Goal: Task Accomplishment & Management: Manage account settings

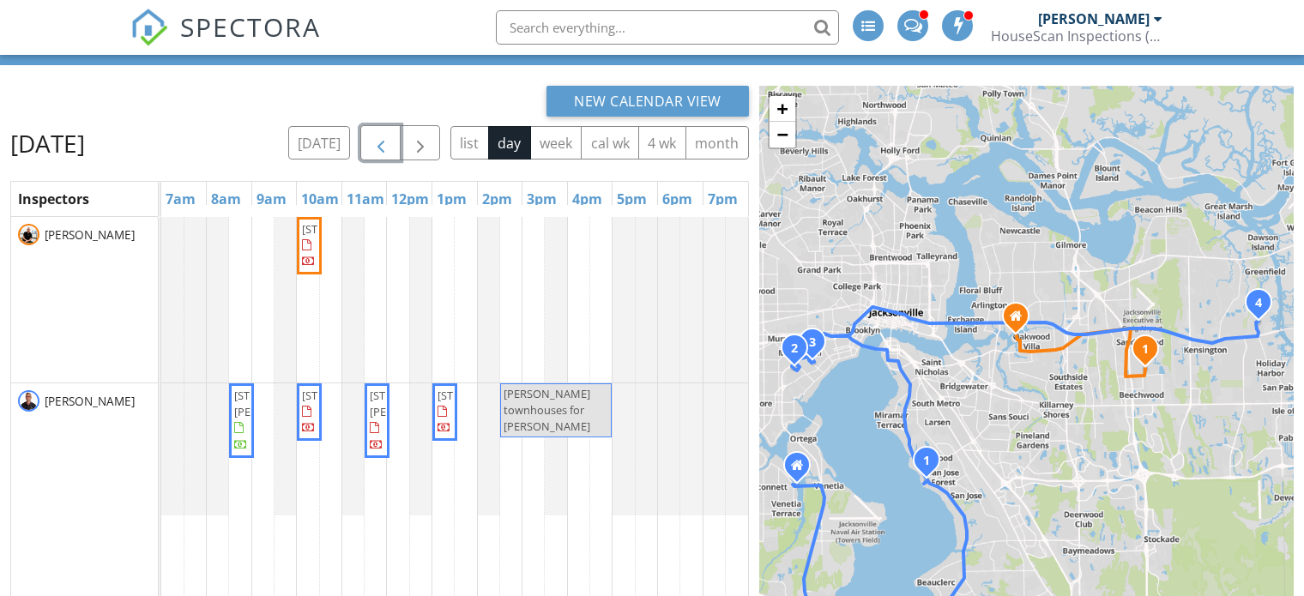
scroll to position [86, 0]
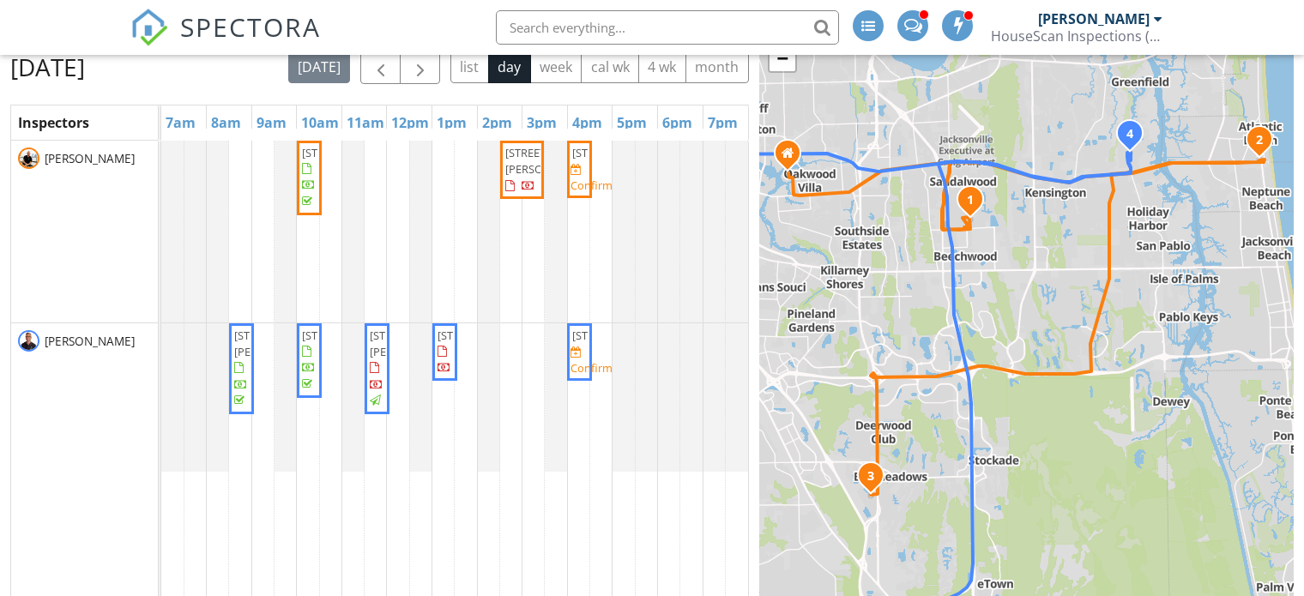
scroll to position [172, 0]
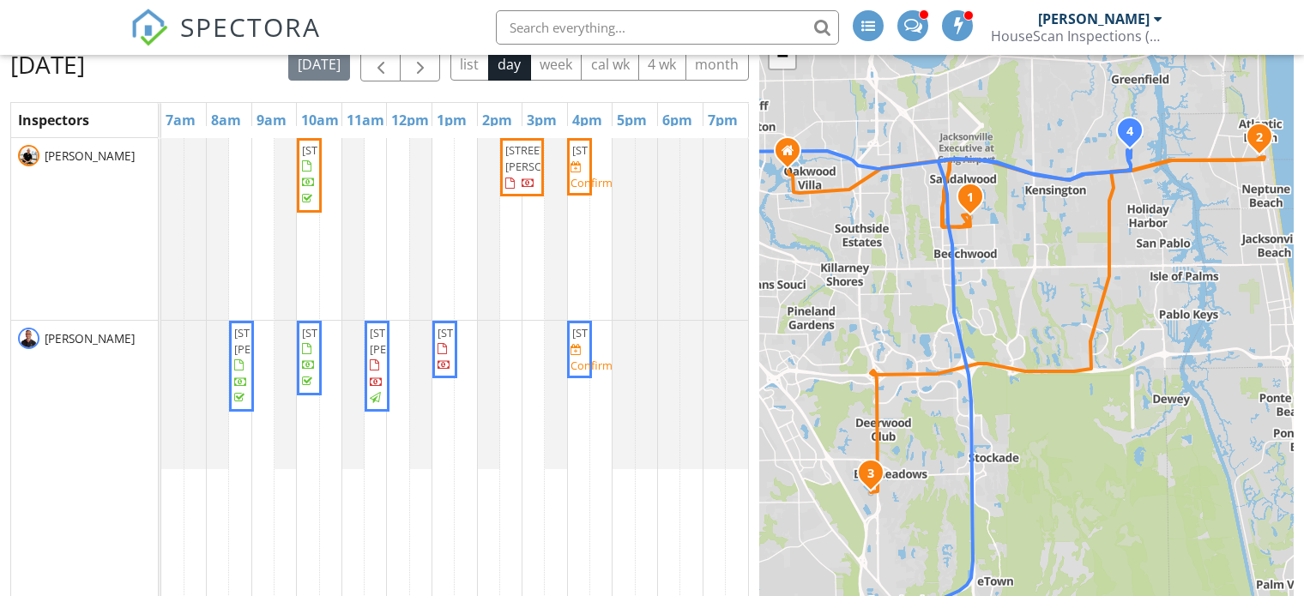
click at [776, 65] on link "−" at bounding box center [783, 56] width 26 height 26
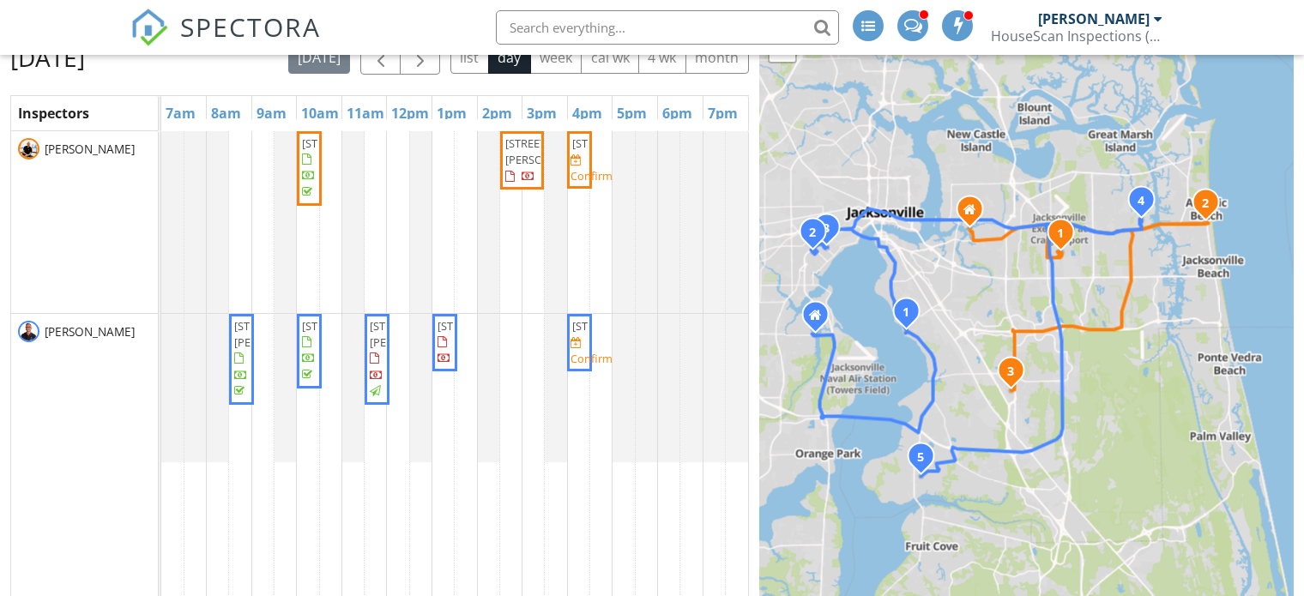
drag, startPoint x: 915, startPoint y: 309, endPoint x: 981, endPoint y: 297, distance: 67.2
click at [981, 297] on div "1 2 3 1 2 3 4 5 + − Atlantic Boulevard, Atlantic Boulevard, Saint Johns Bluff R…" at bounding box center [1027, 318] width 535 height 636
drag, startPoint x: 583, startPoint y: 240, endPoint x: 576, endPoint y: 390, distance: 149.5
click at [576, 390] on tbody "2454 Wattle Tree Rd E, Jacksonville 32246 391-399 Ahern St, Atlantic Beach 3223…" at bounding box center [454, 296] width 587 height 331
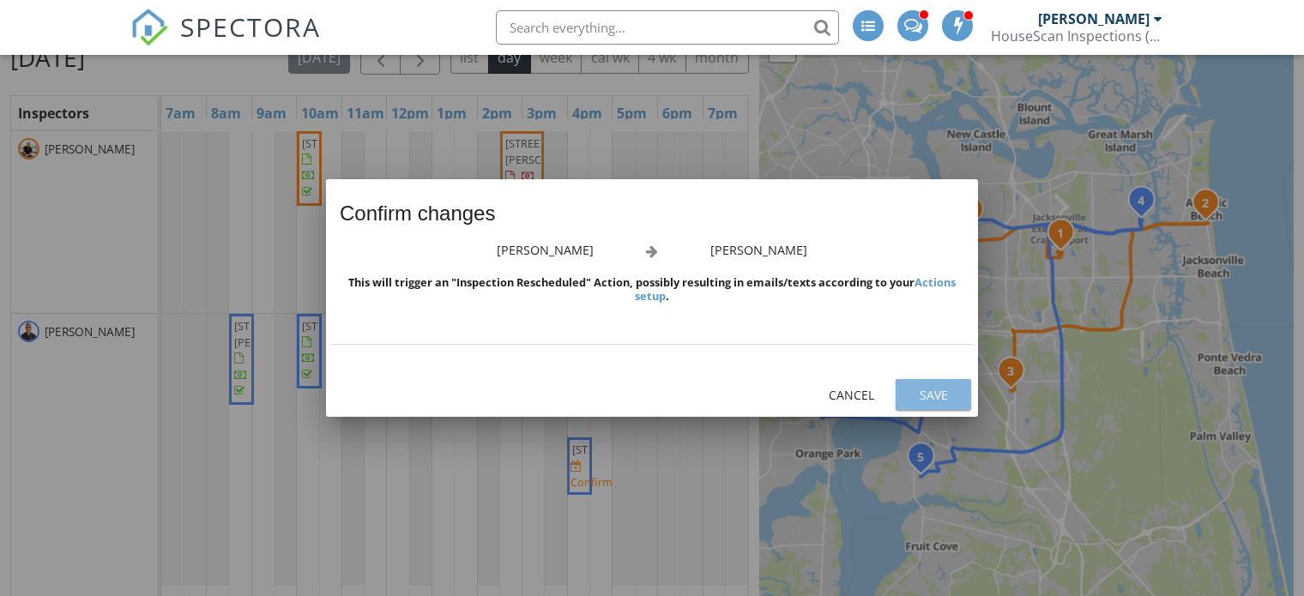
click at [940, 396] on div "Save" at bounding box center [934, 395] width 48 height 18
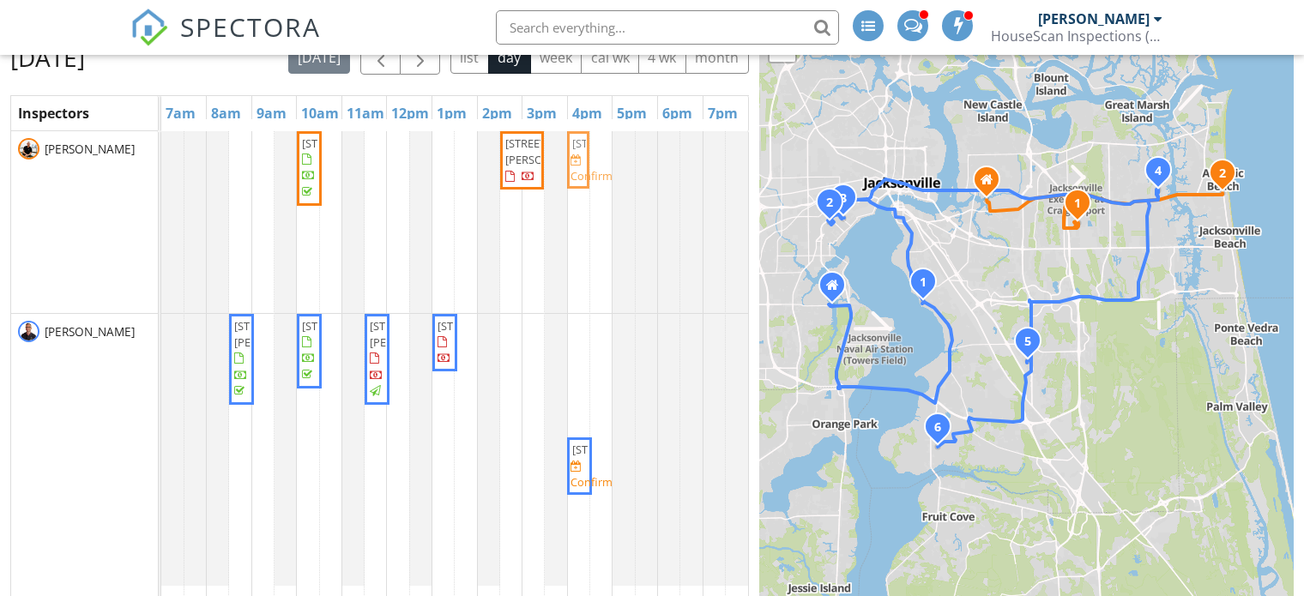
drag, startPoint x: 578, startPoint y: 378, endPoint x: 578, endPoint y: 279, distance: 99.6
click at [578, 279] on tbody "2454 Wattle Tree Rd E, Jacksonville 32246 391-399 Ahern St, Atlantic Beach 3223…" at bounding box center [454, 358] width 587 height 455
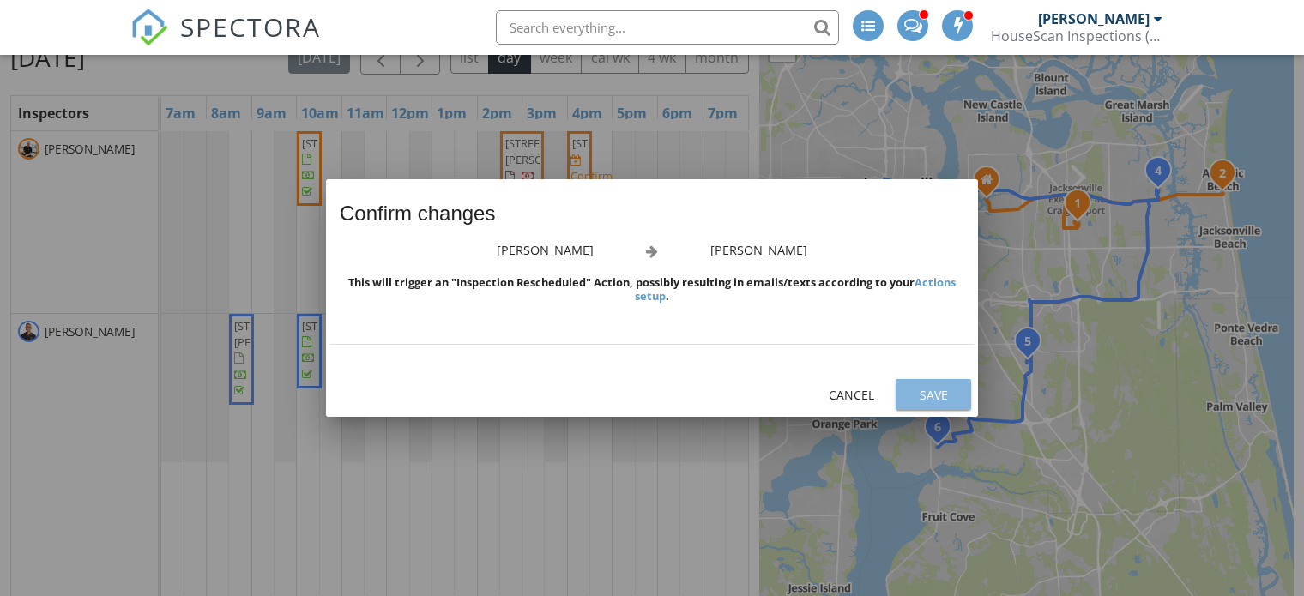
click at [926, 400] on div "Save" at bounding box center [934, 395] width 48 height 18
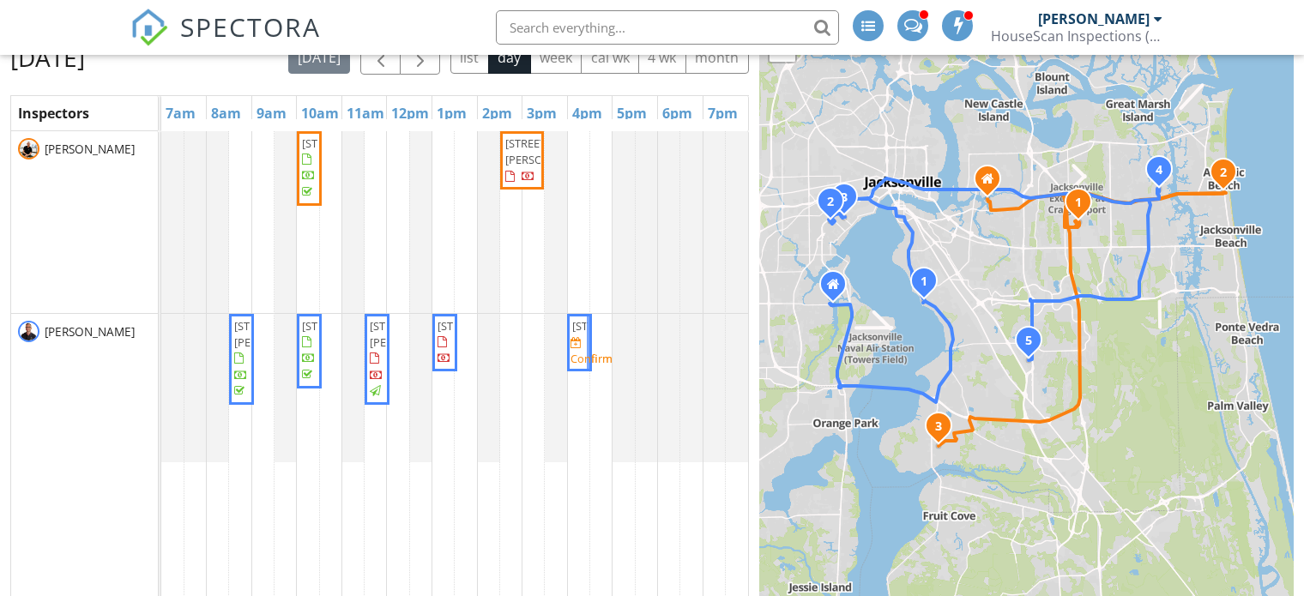
drag, startPoint x: 576, startPoint y: 233, endPoint x: 576, endPoint y: 381, distance: 148.5
click at [576, 381] on tbody "2454 Wattle Tree Rd E, Jacksonville 32246 391-399 Ahern St, Atlantic Beach 3223…" at bounding box center [454, 296] width 587 height 331
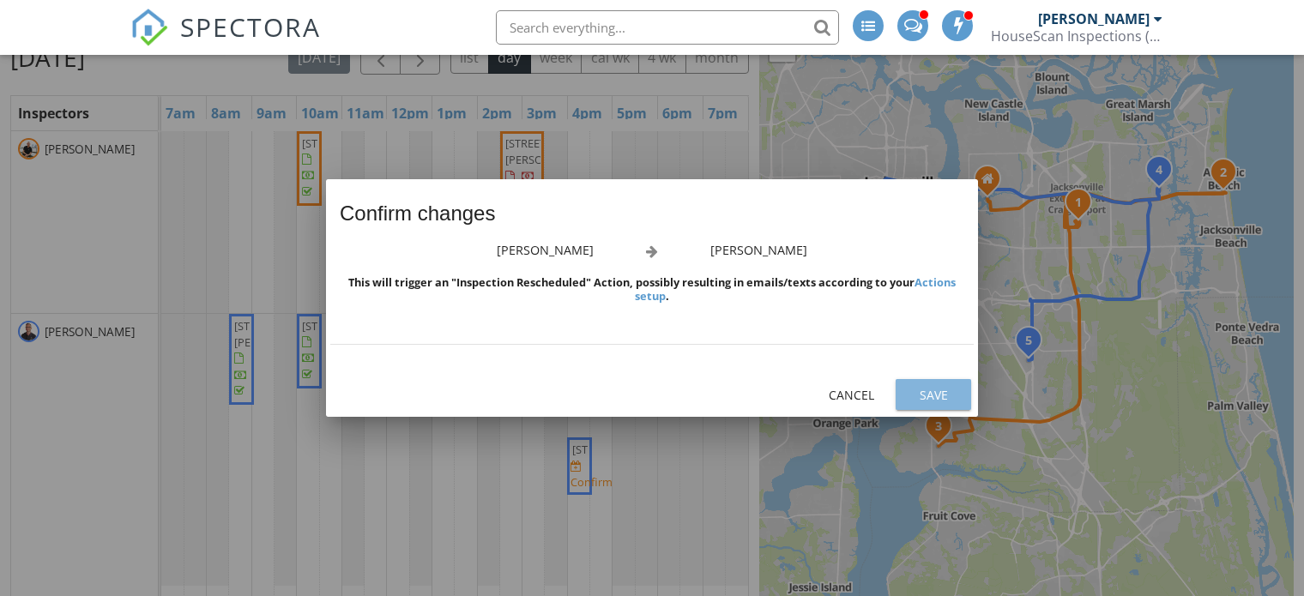
click at [929, 390] on div "Save" at bounding box center [934, 395] width 48 height 18
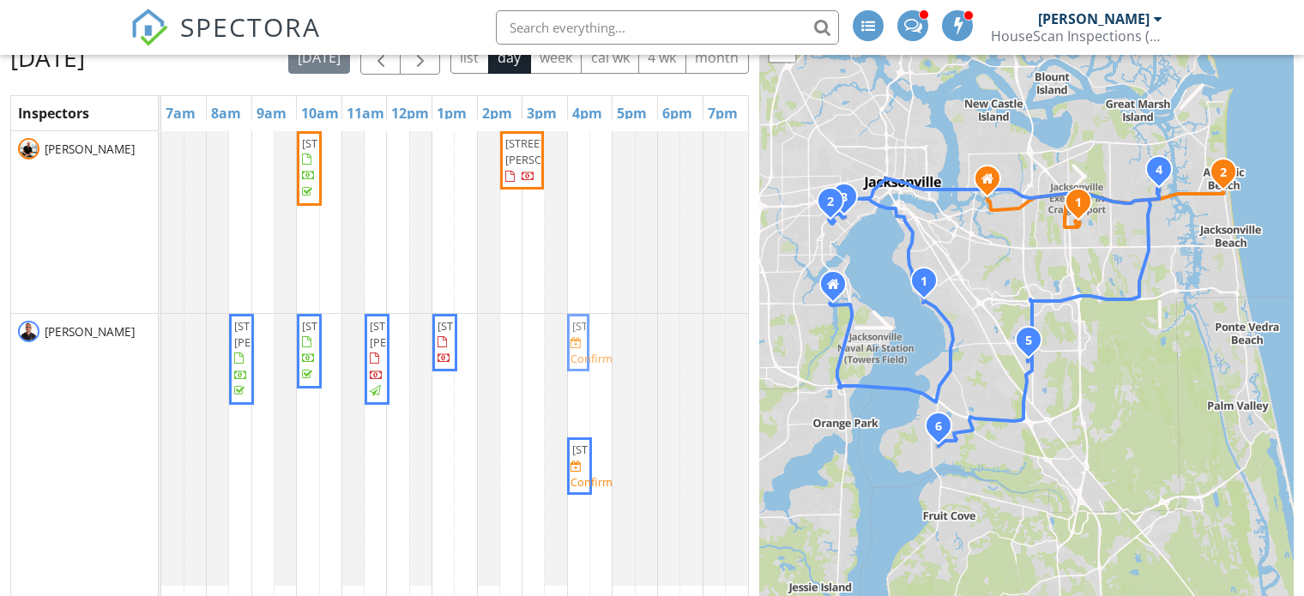
click at [161, 415] on div "6844 Linford Ln, Jacksonville 32217 1267 Ingleside Ave, Jacksonville 32205 2963…" at bounding box center [161, 450] width 0 height 272
drag, startPoint x: 576, startPoint y: 513, endPoint x: 578, endPoint y: 306, distance: 207.7
click at [576, 288] on tbody "2454 Wattle Tree Rd E, Jacksonville 32246 391-399 Ahern St, Atlantic Beach 3223…" at bounding box center [454, 358] width 587 height 455
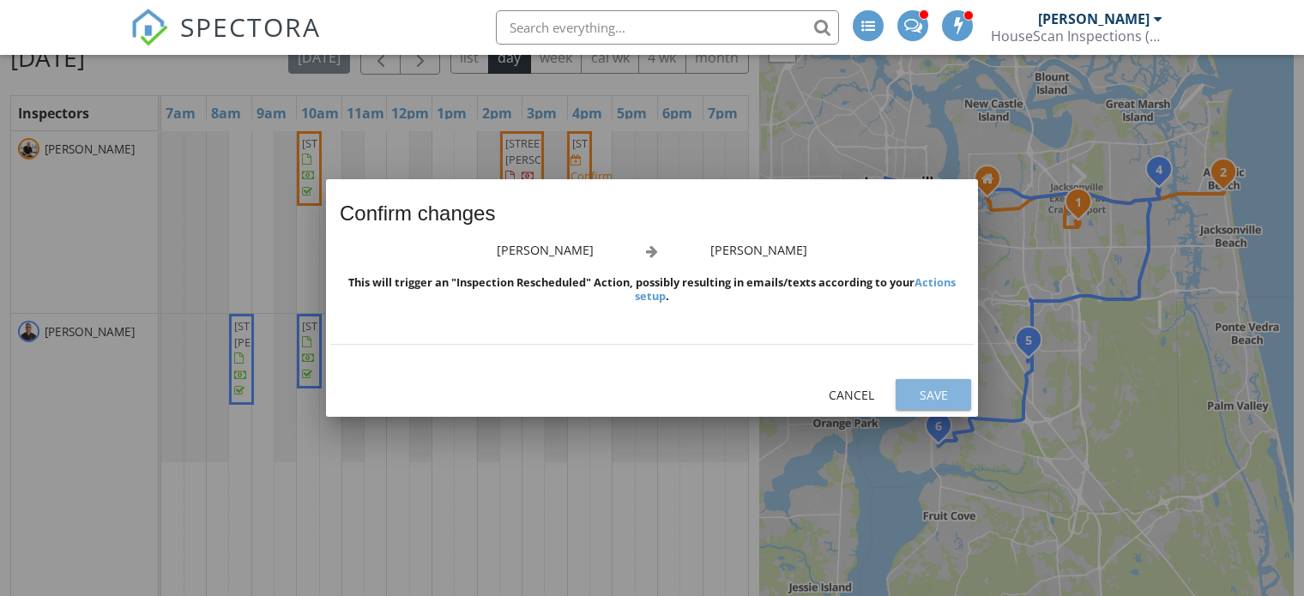
click at [910, 393] on div "Save" at bounding box center [934, 395] width 48 height 18
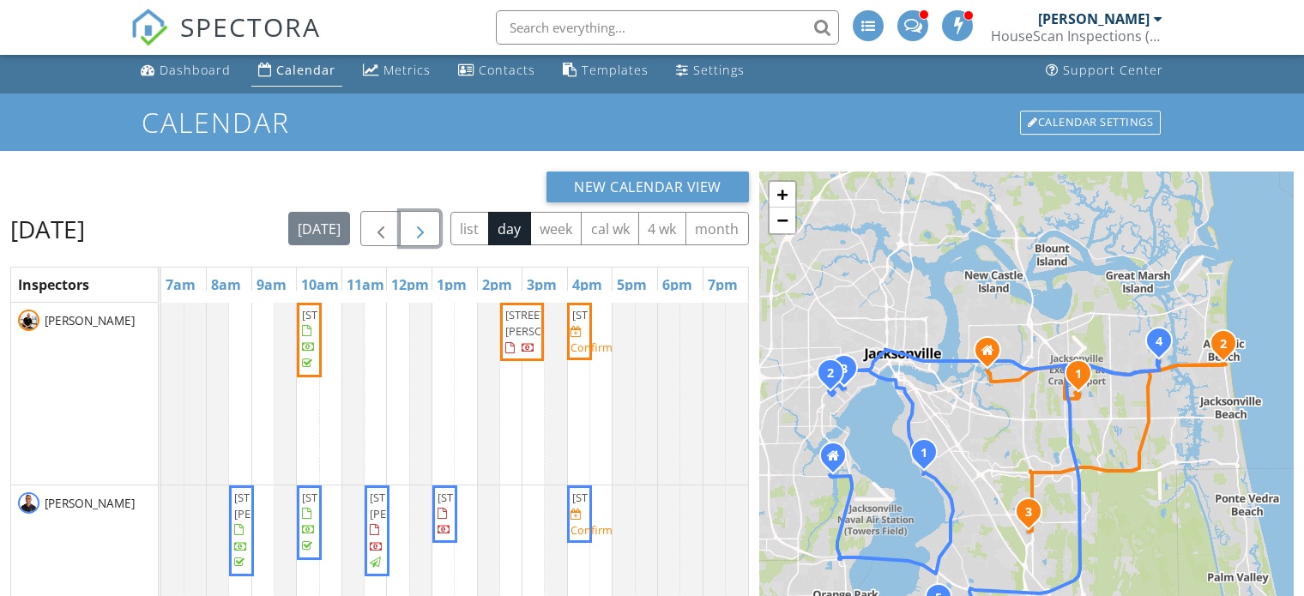
click at [427, 233] on span "button" at bounding box center [420, 229] width 21 height 21
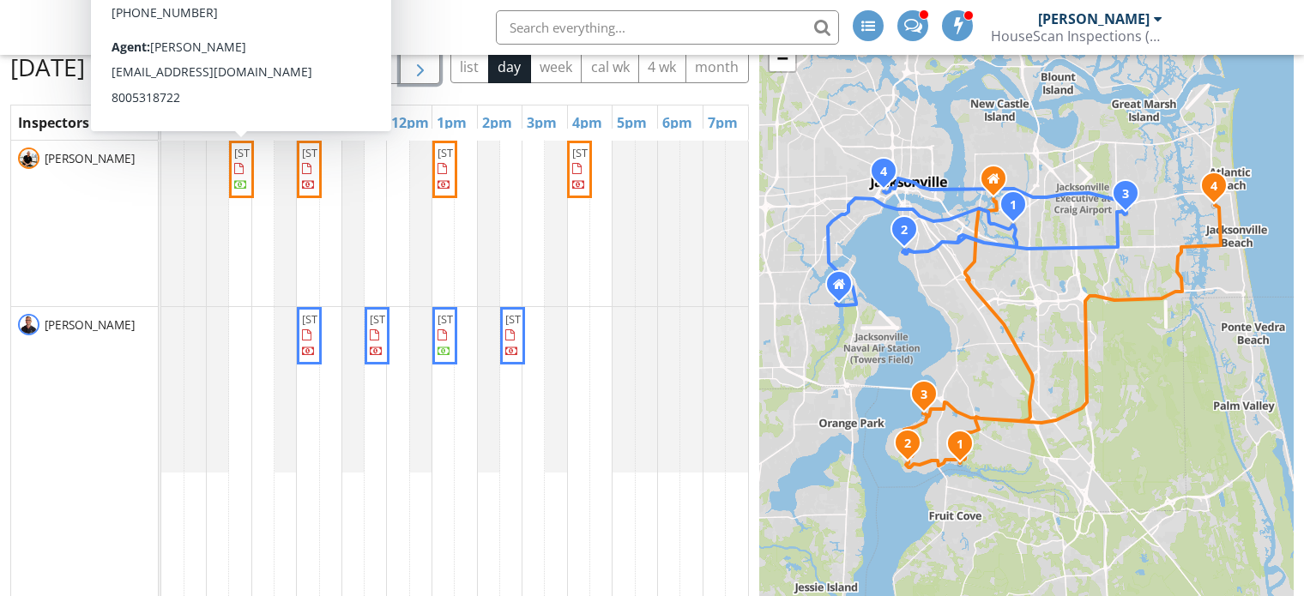
scroll to position [172, 0]
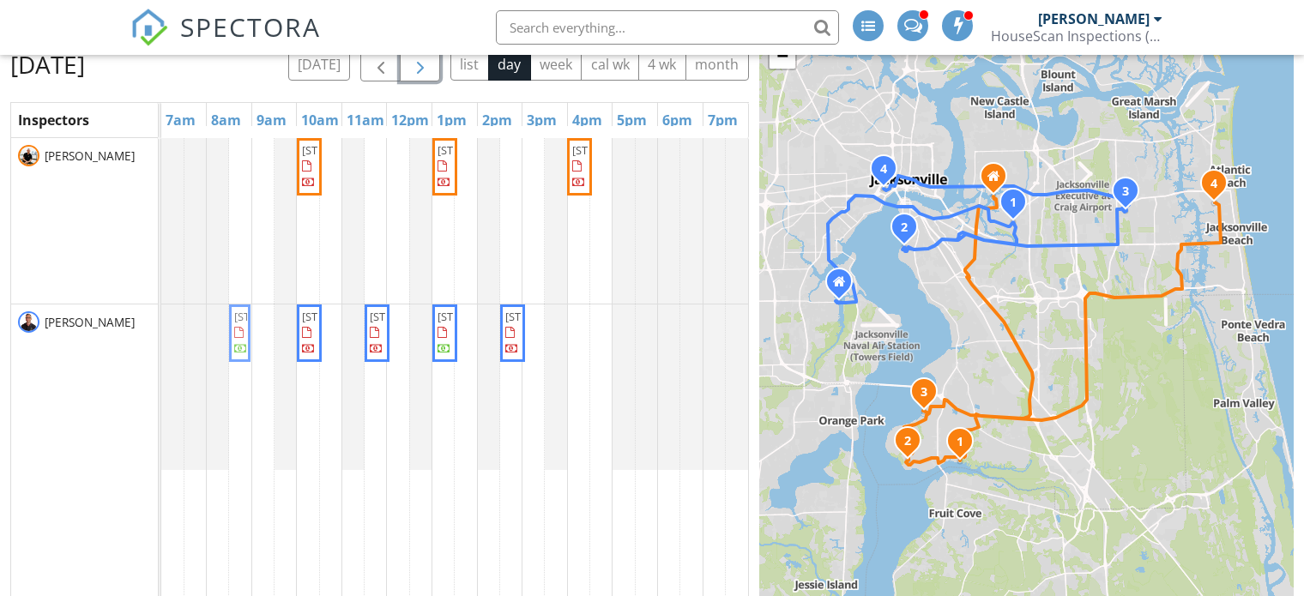
drag, startPoint x: 240, startPoint y: 208, endPoint x: 240, endPoint y: 312, distance: 104.7
click at [240, 331] on tbody "12851 Micanopy Ln, Jacksonville 32223 1746 Plantation Oaks Dr, Jacksonville 322…" at bounding box center [454, 304] width 587 height 332
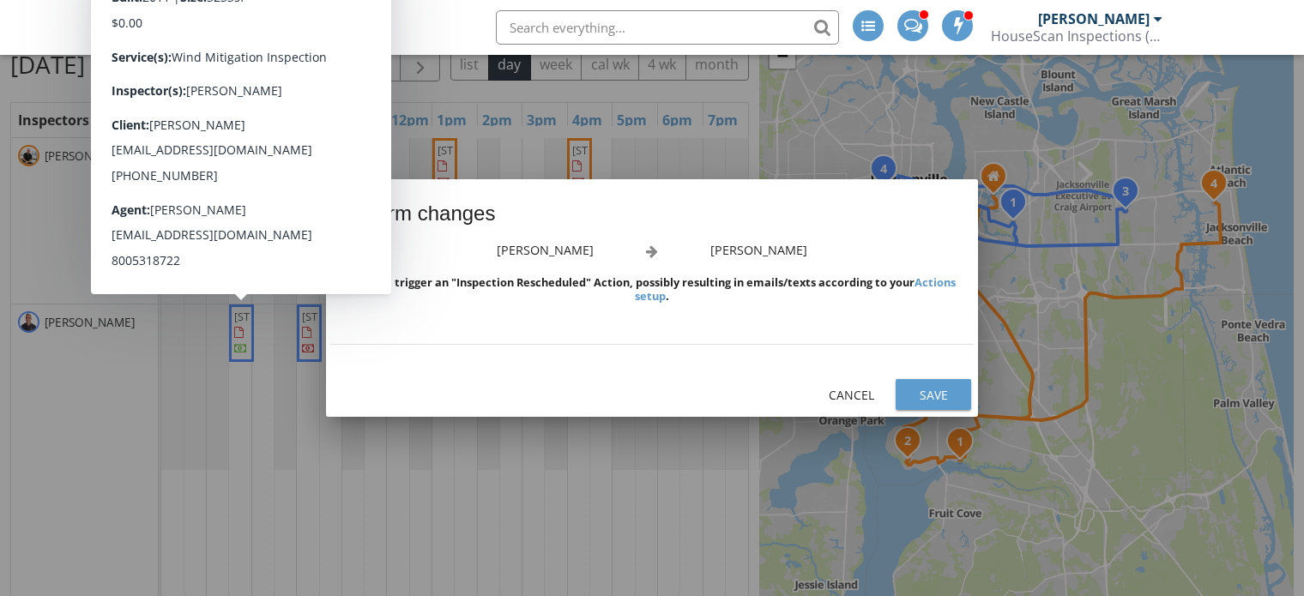
click at [917, 392] on div "Save" at bounding box center [934, 395] width 48 height 18
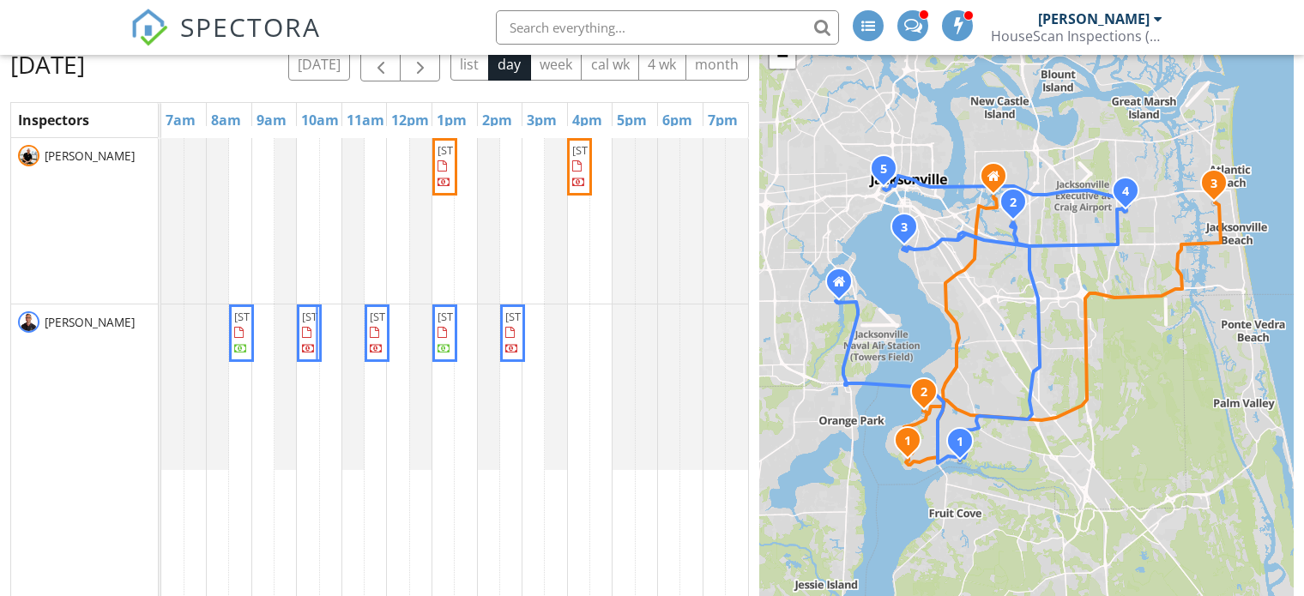
drag, startPoint x: 312, startPoint y: 211, endPoint x: 301, endPoint y: 353, distance: 142.0
click at [301, 353] on tbody "1746 Plantation Oaks Dr, Jacksonville 32223 2616 Tacito Trail, Jacksonville 322…" at bounding box center [454, 304] width 587 height 332
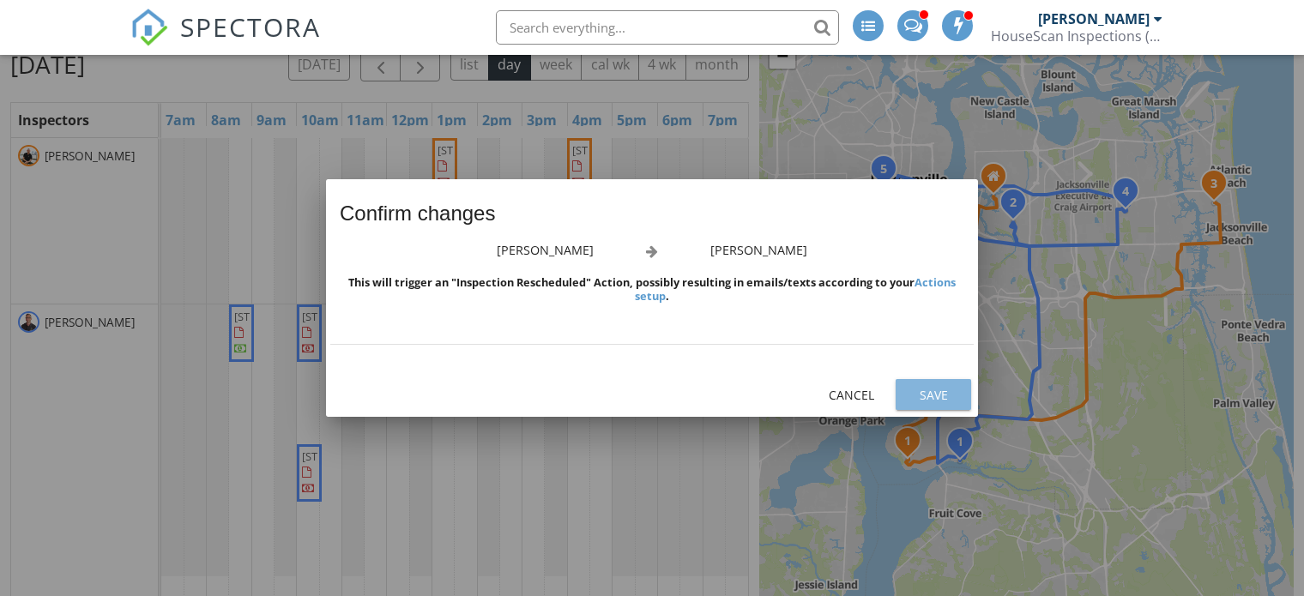
click at [913, 391] on div "Save" at bounding box center [934, 395] width 48 height 18
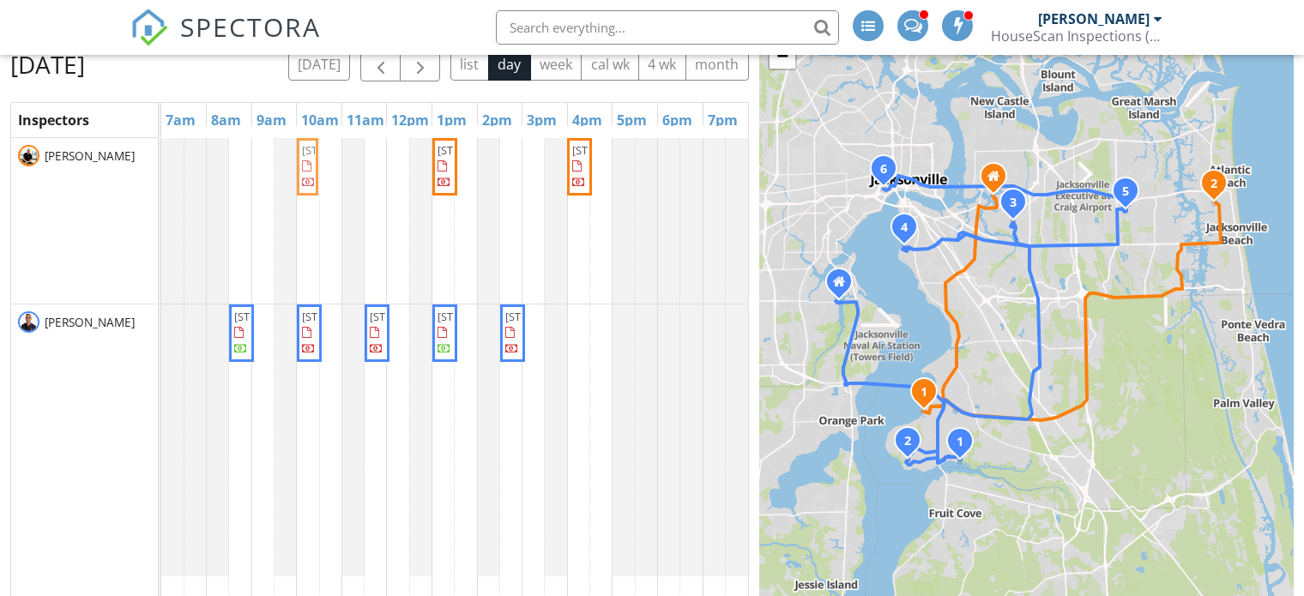
click at [324, 245] on div "2616 Tacito Trail, Jacksonville 32223 1217 Forest Oaks Dr, Neptune Beach 32266 …" at bounding box center [454, 390] width 587 height 505
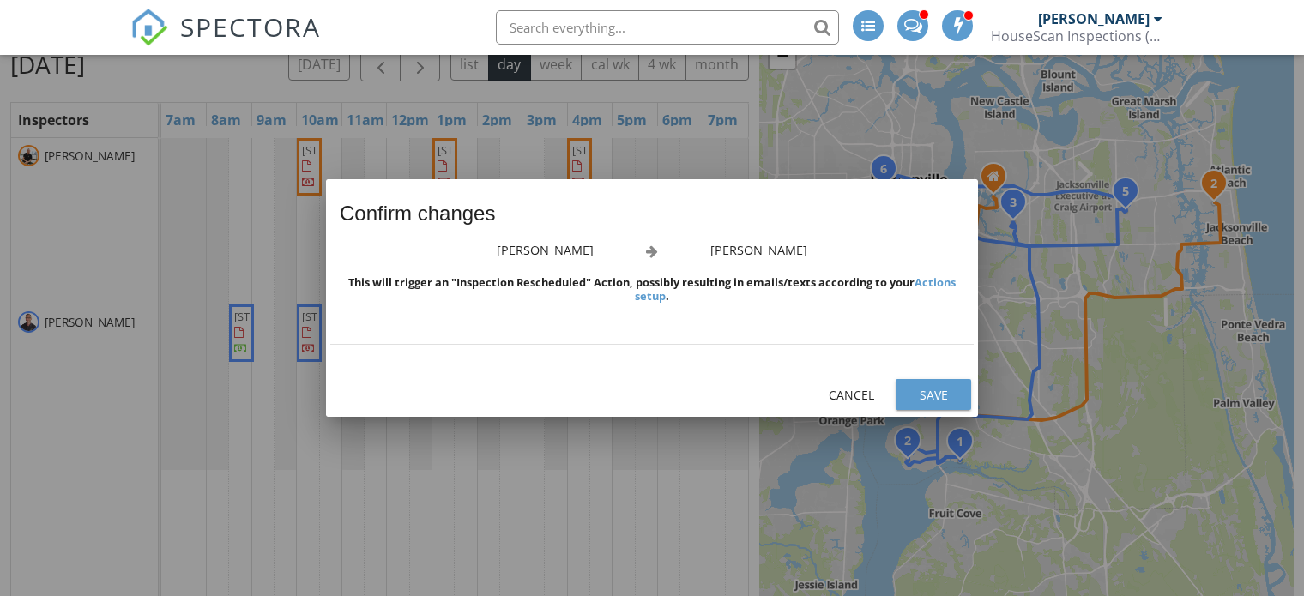
click at [919, 388] on div "Save" at bounding box center [934, 395] width 48 height 18
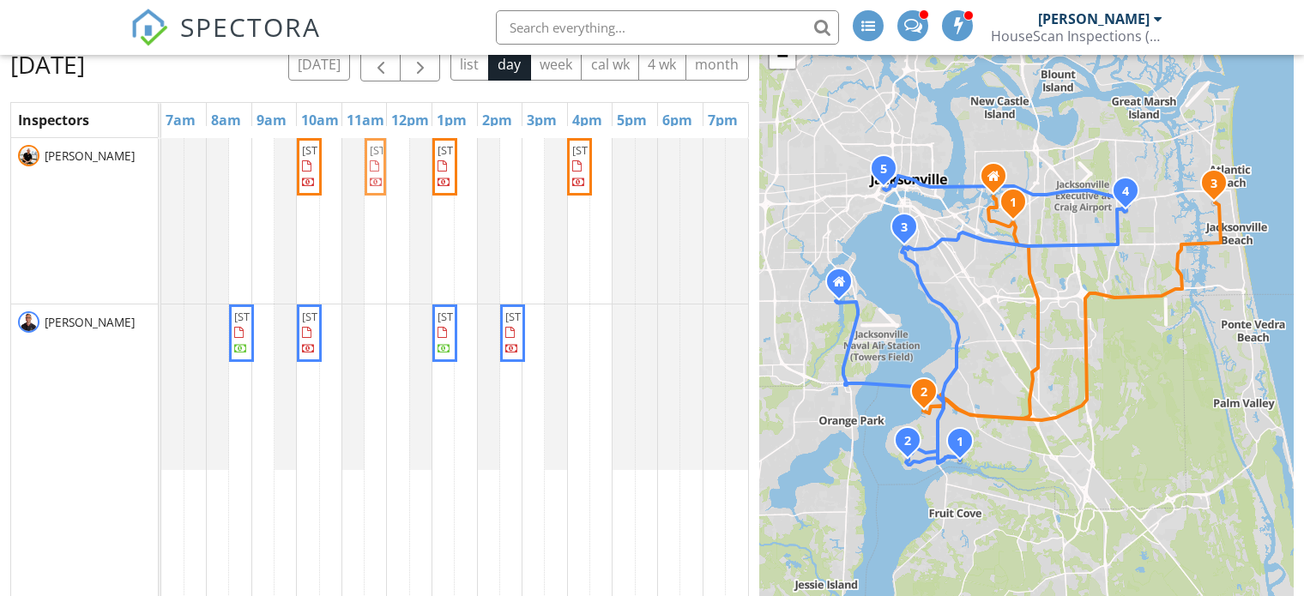
drag, startPoint x: 376, startPoint y: 371, endPoint x: 377, endPoint y: 255, distance: 115.9
click at [377, 255] on tbody "705 Trinidad Road, Jacksonville, 32216 2616 Tacito Trail, Jacksonville 32223 12…" at bounding box center [454, 304] width 587 height 332
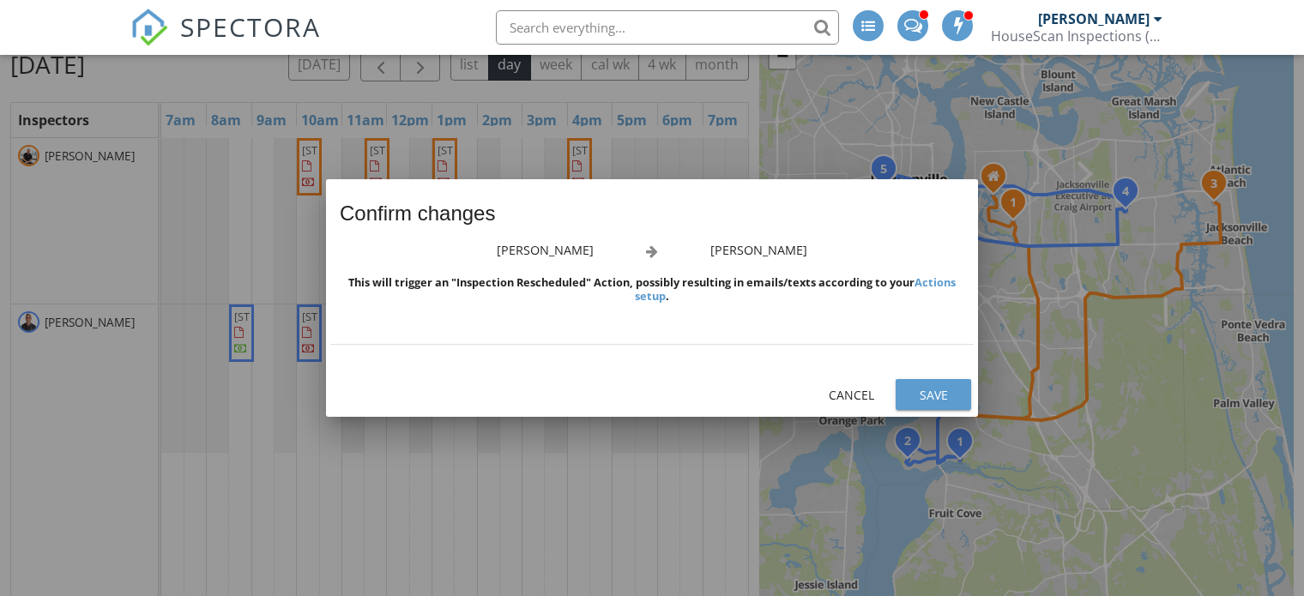
click at [933, 391] on div "Save" at bounding box center [934, 395] width 48 height 18
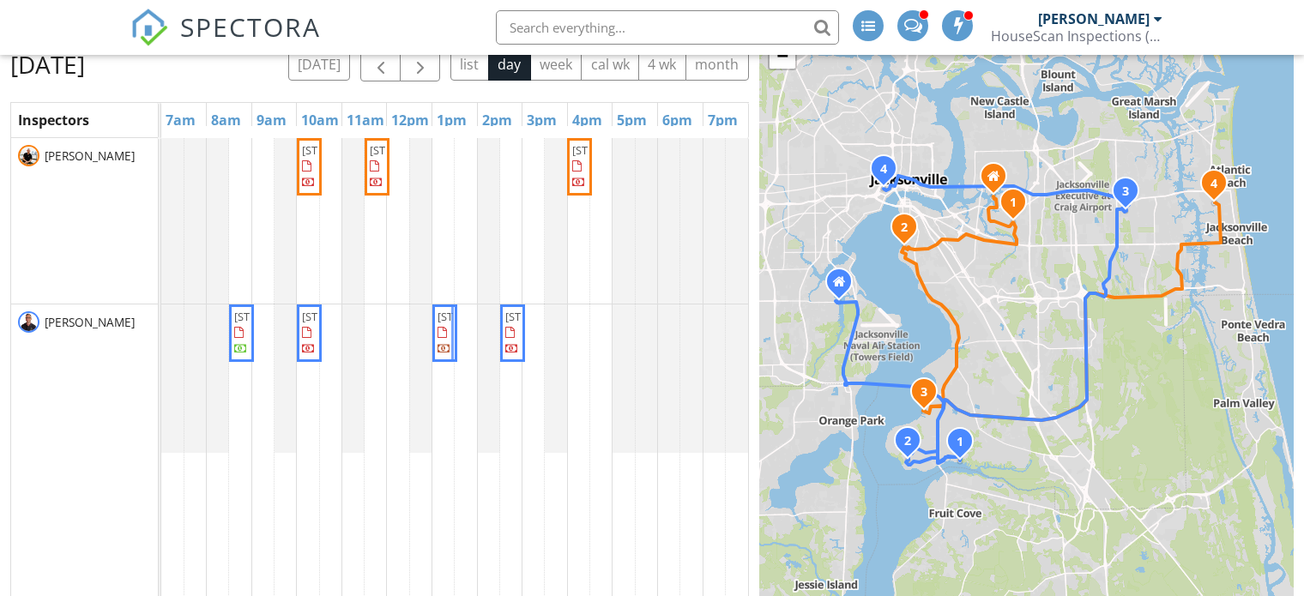
drag, startPoint x: 445, startPoint y: 209, endPoint x: 453, endPoint y: 354, distance: 146.1
click at [453, 354] on tbody "705 Trinidad Road, Jacksonville, 32216 805 Alhambra Drive North , Jacksonville …" at bounding box center [454, 295] width 587 height 315
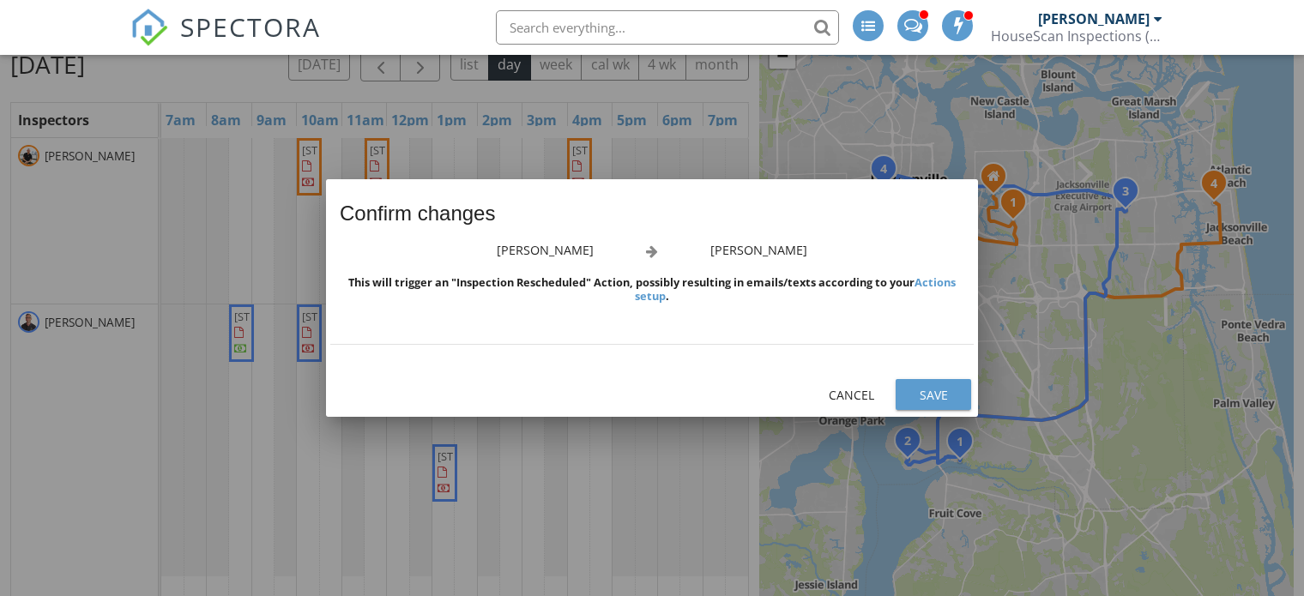
click at [920, 393] on div "Save" at bounding box center [934, 395] width 48 height 18
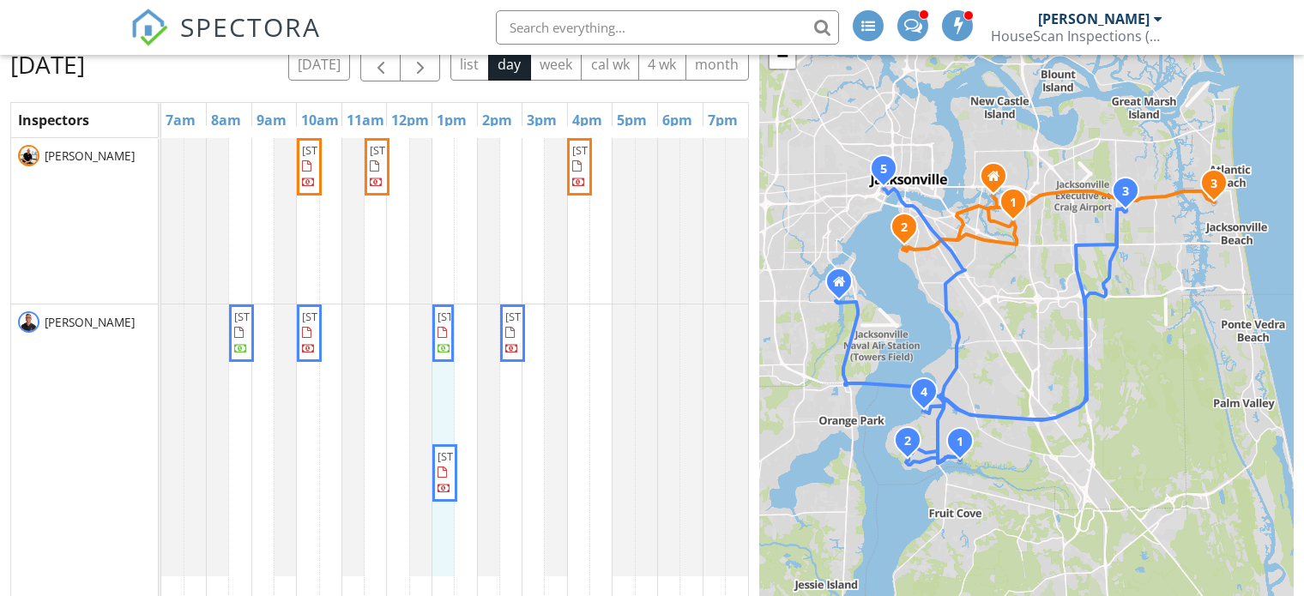
drag, startPoint x: 451, startPoint y: 371, endPoint x: 433, endPoint y: 220, distance: 152.2
click at [433, 220] on div "705 Trinidad Road, Jacksonville, 32216 805 Alhambra Drive North , Jacksonville …" at bounding box center [454, 390] width 587 height 505
drag, startPoint x: 447, startPoint y: 342, endPoint x: 447, endPoint y: 248, distance: 94.4
click at [447, 248] on tbody "705 Trinidad Road, Jacksonville, 32216 805 Alhambra Drive North , Jacksonville …" at bounding box center [454, 357] width 587 height 439
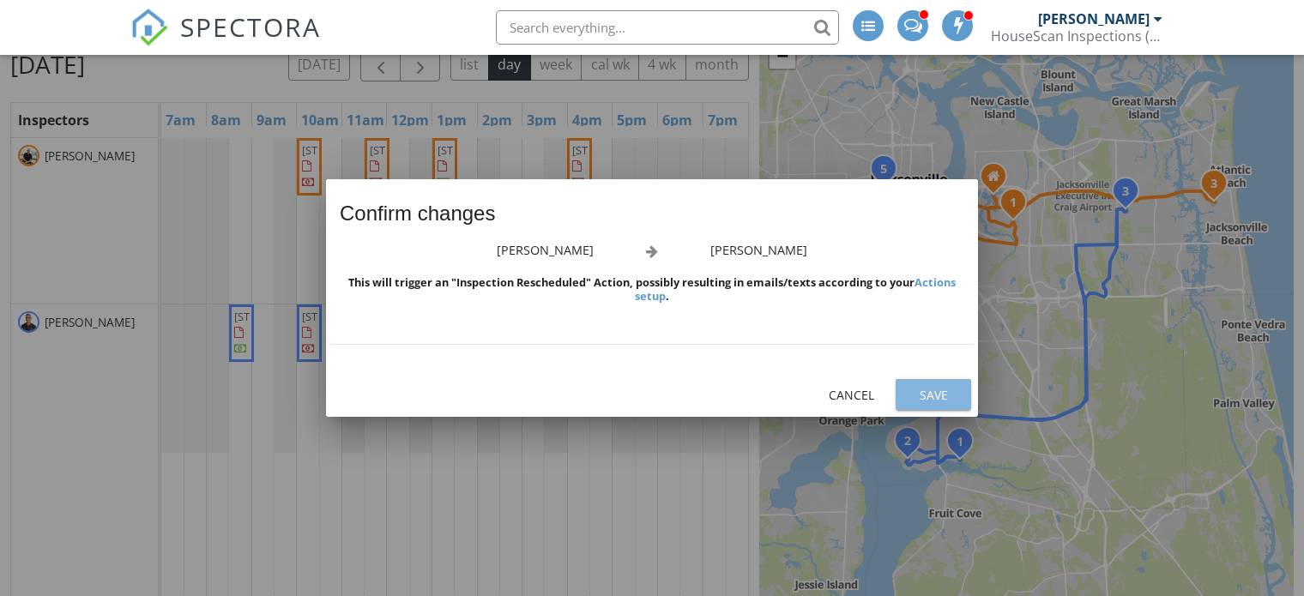
click at [910, 382] on button "Save" at bounding box center [934, 394] width 76 height 31
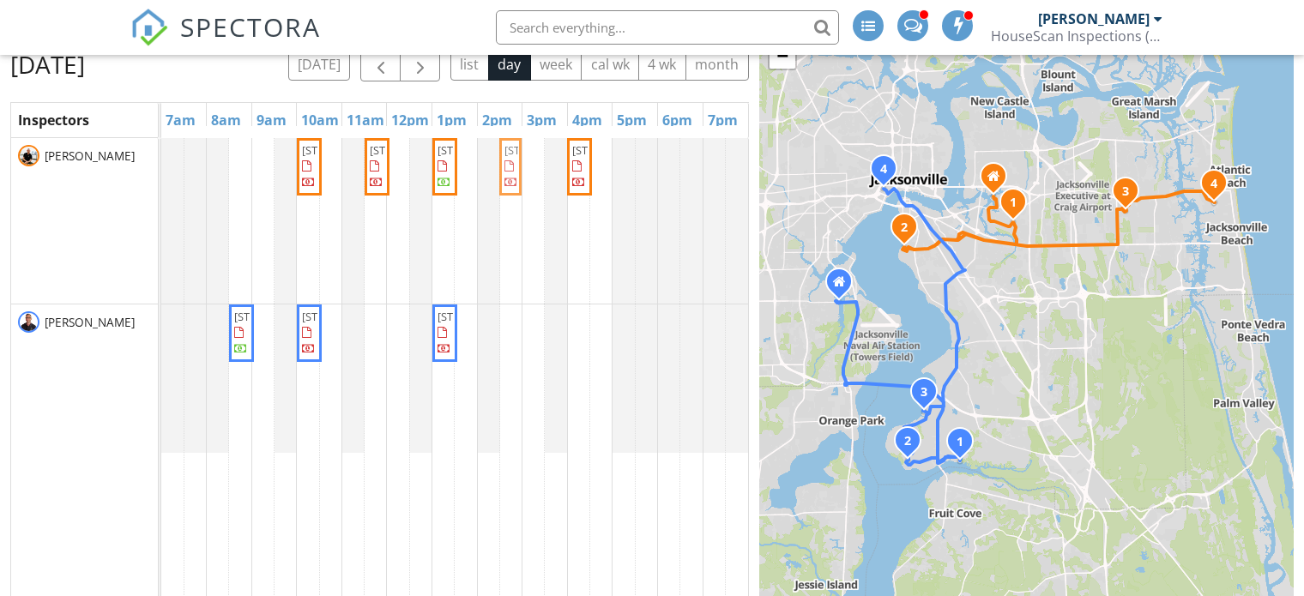
drag, startPoint x: 513, startPoint y: 358, endPoint x: 516, endPoint y: 257, distance: 100.4
click at [516, 257] on tbody "705 Trinidad Road, Jacksonville, 32216 805 Alhambra Drive North , Jacksonville …" at bounding box center [454, 295] width 587 height 315
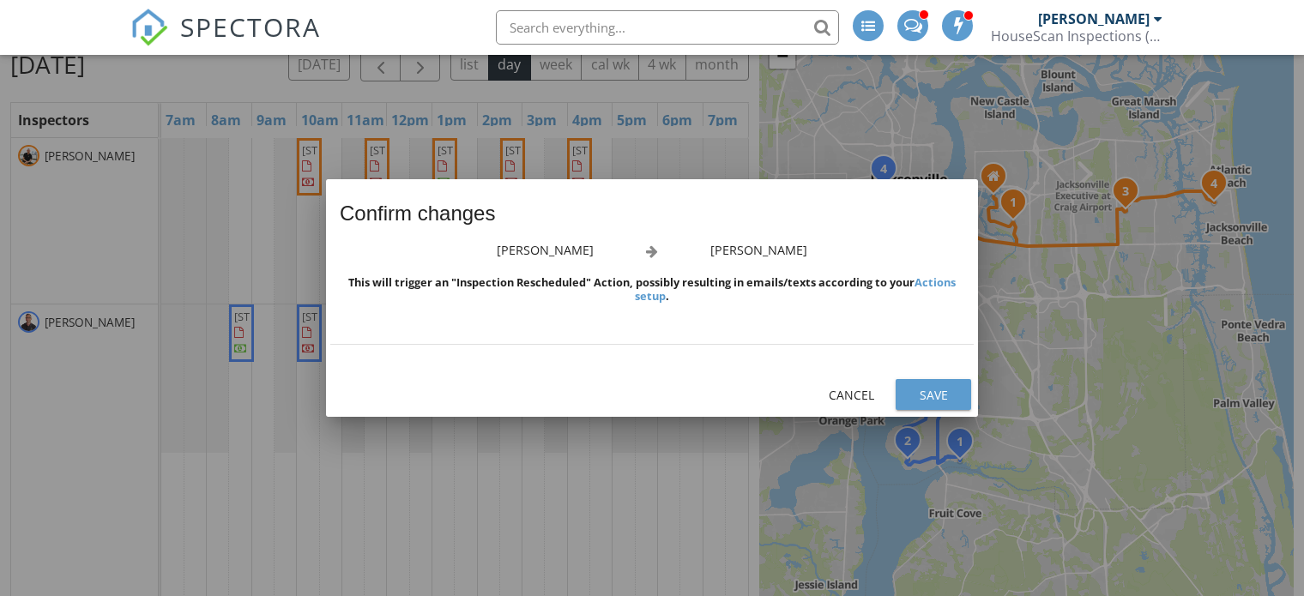
click at [926, 387] on div "Save" at bounding box center [934, 395] width 48 height 18
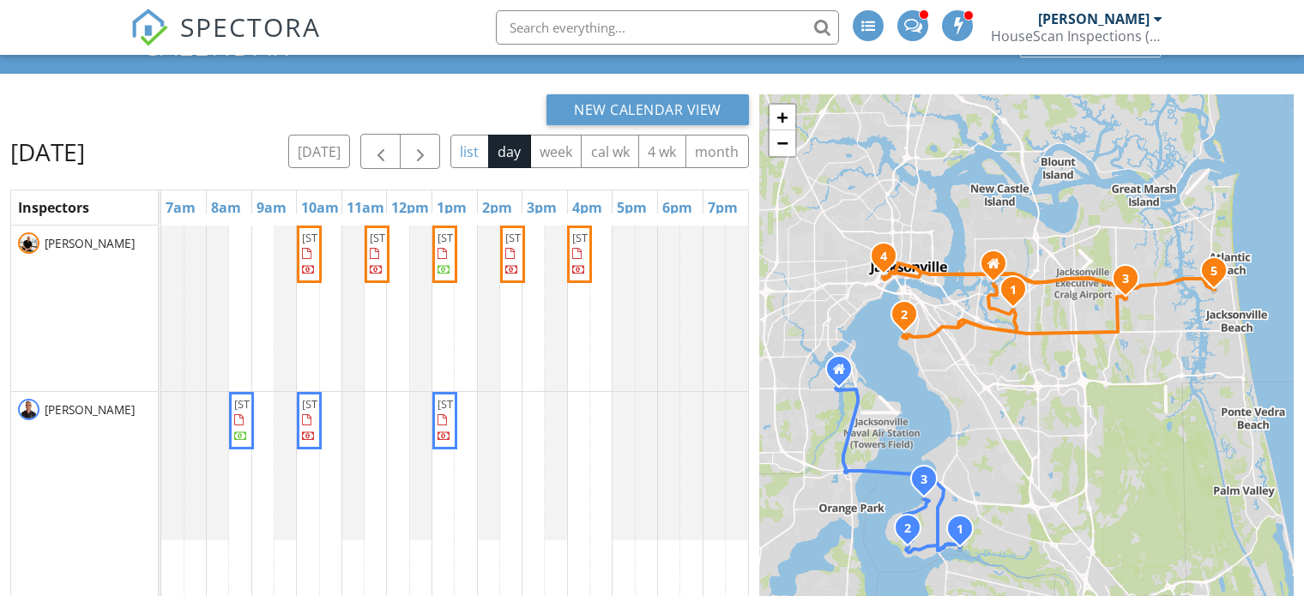
scroll to position [86, 0]
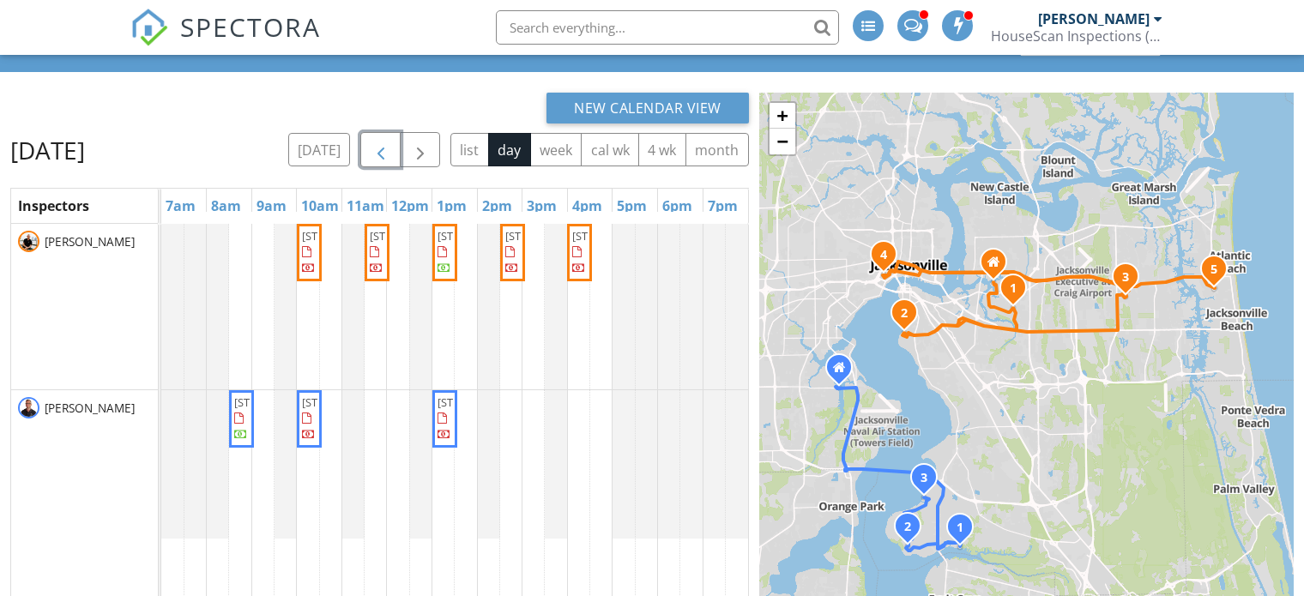
click at [397, 151] on button "button" at bounding box center [380, 149] width 40 height 35
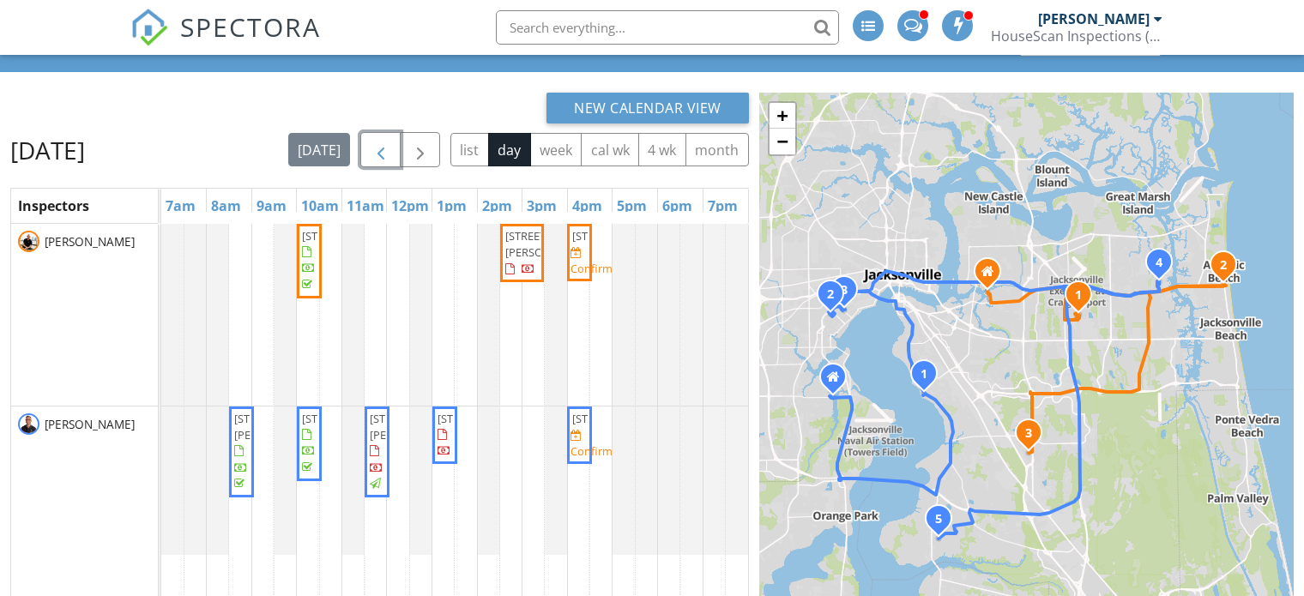
click at [578, 245] on span "[STREET_ADDRESS]" at bounding box center [580, 236] width 18 height 16
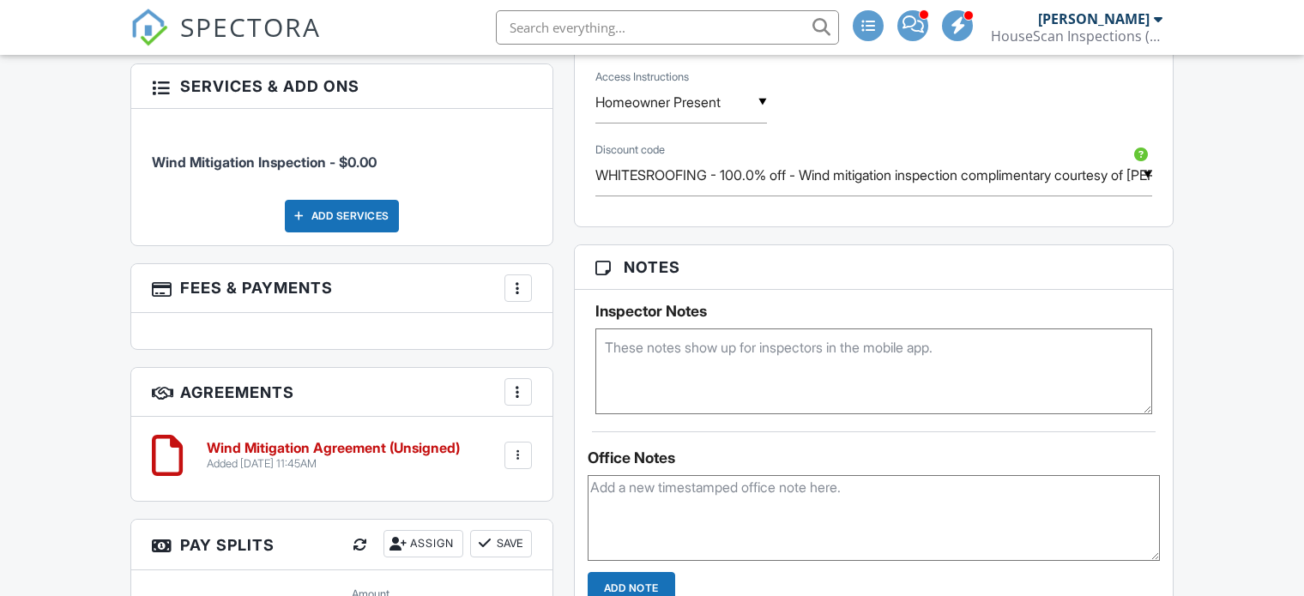
scroll to position [1201, 0]
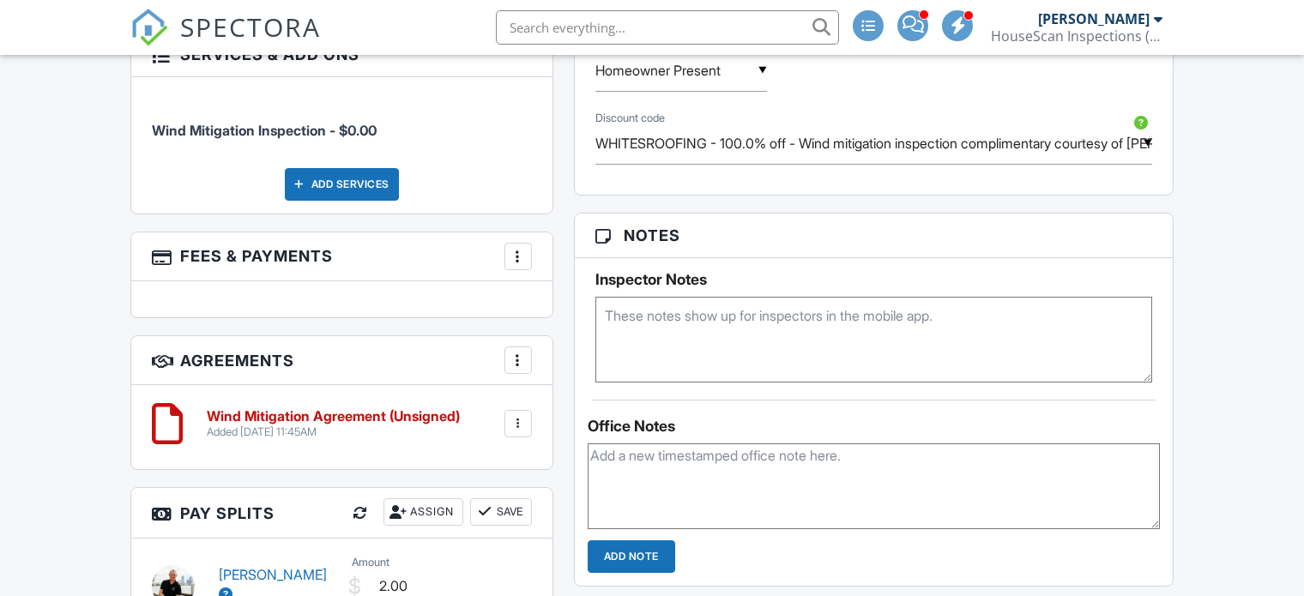
click at [622, 311] on textarea at bounding box center [874, 340] width 557 height 86
paste textarea "FL2533-R31"
paste textarea "FL18355-R11"
paste textarea "R-25-323507.000"
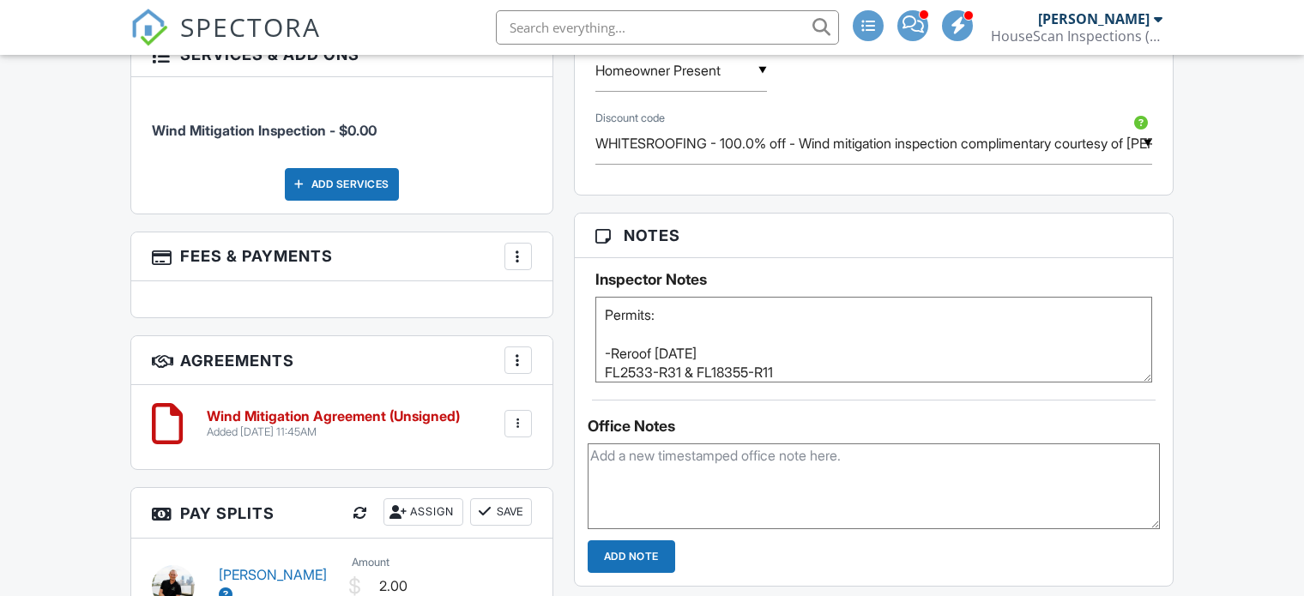
scroll to position [0, 0]
click at [718, 347] on textarea "Permits: -Reroof 8/22/25 FL2533-R31 & FL18355-R11 P# R-25-323507.000 -HVAC Repl…" at bounding box center [874, 340] width 557 height 86
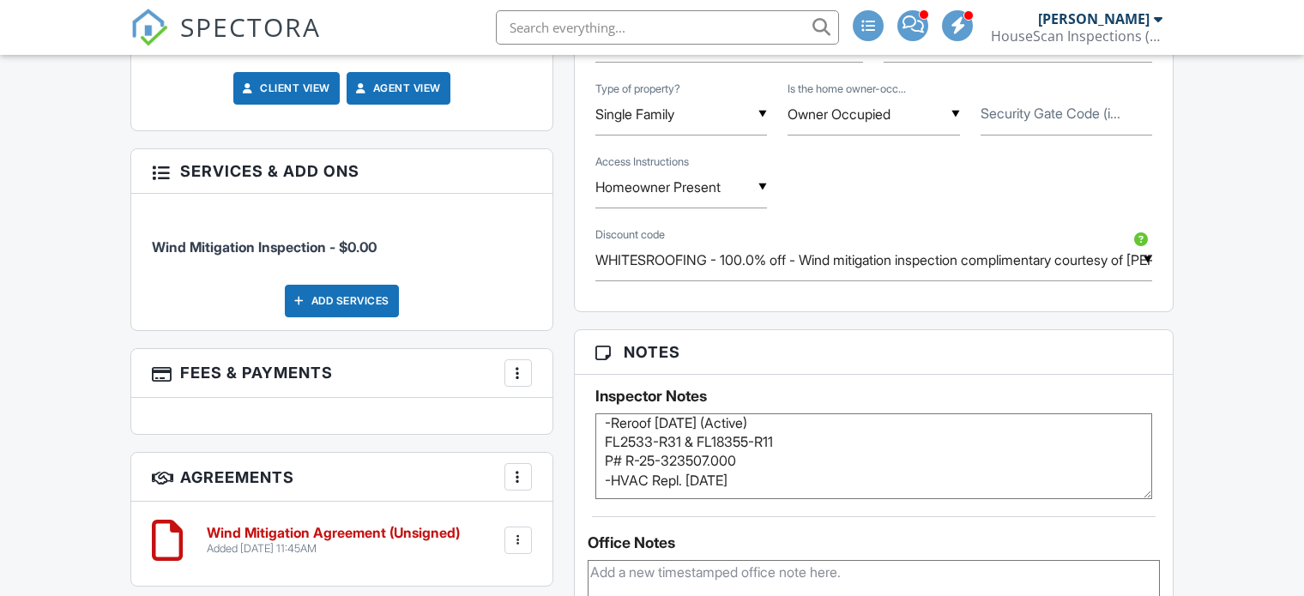
scroll to position [1116, 0]
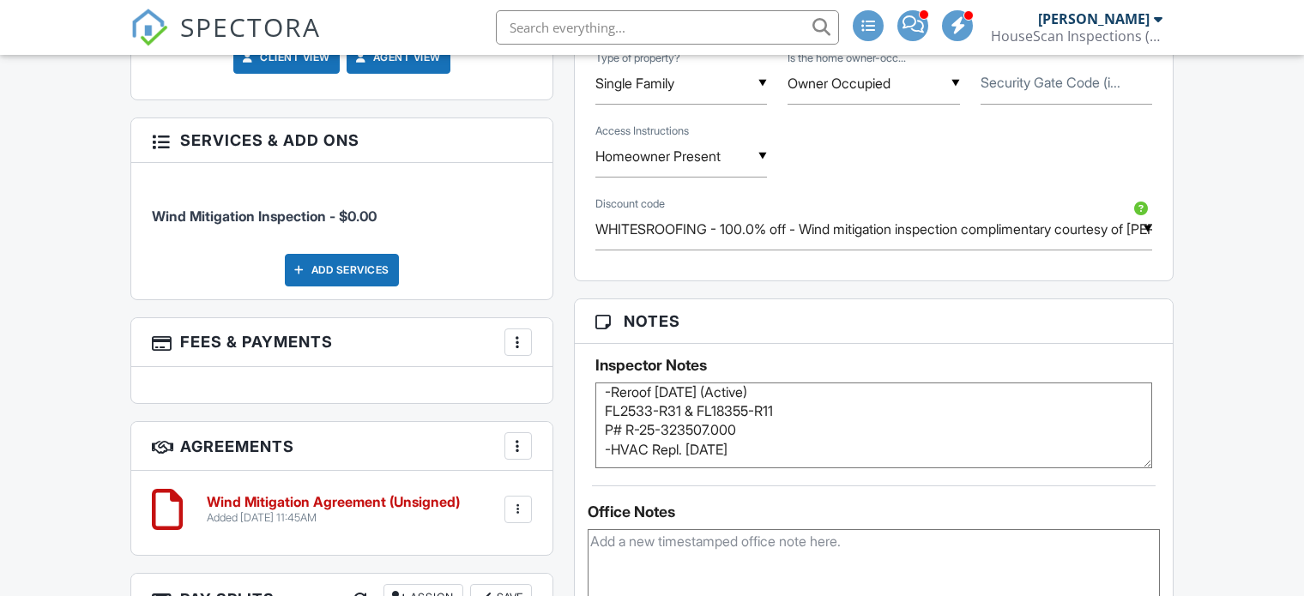
click at [759, 444] on textarea "Permits: -Reroof 8/22/25 (Active) FL2533-R31 & FL18355-R11 P# R-25-323507.000 -…" at bounding box center [874, 426] width 557 height 86
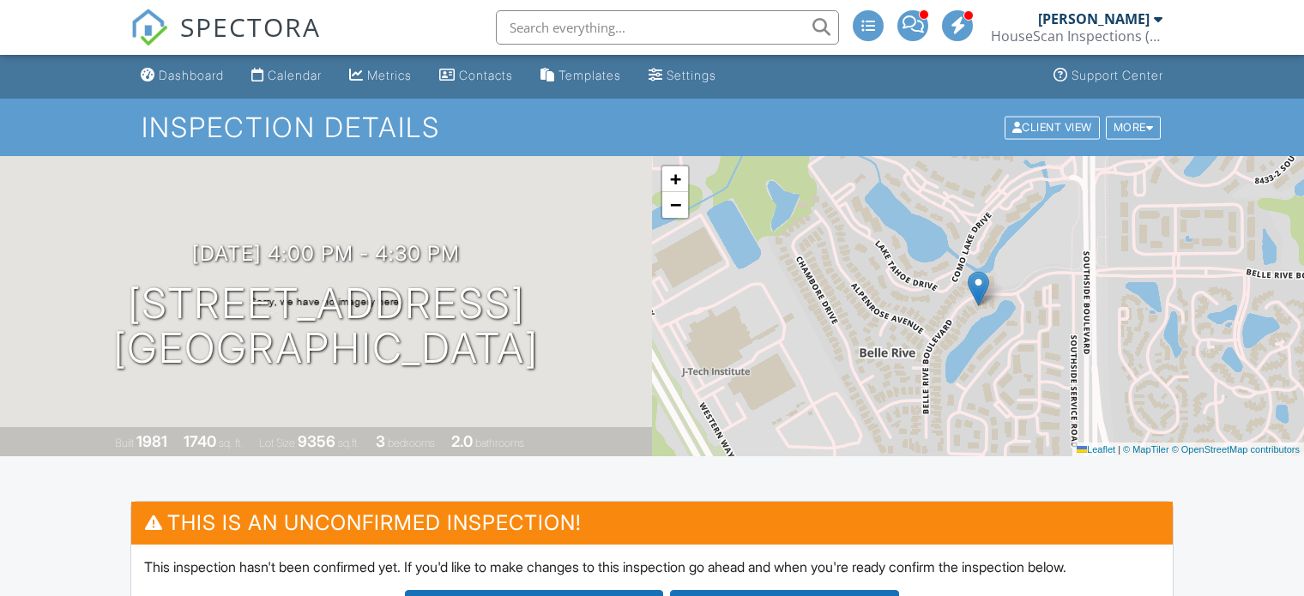
scroll to position [0, 0]
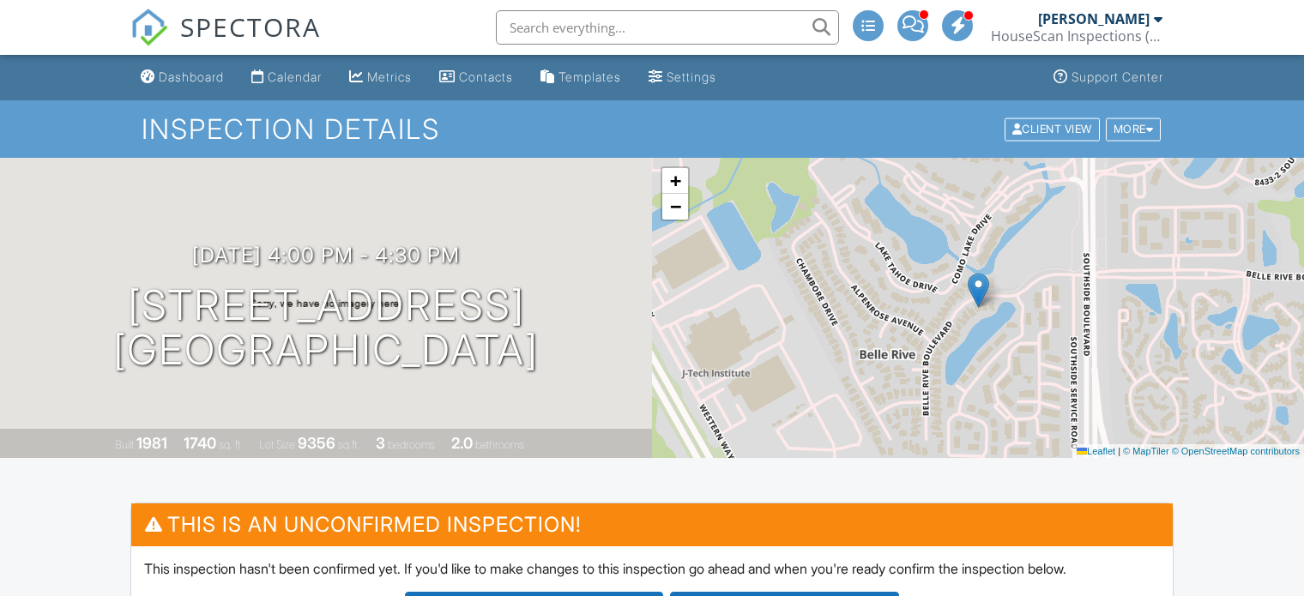
type textarea "Permits: -Reroof 8/22/25 (Active) FL2533-R31 & FL18355-R11 P# R-25-323507.000 -…"
click at [300, 68] on link "Calendar" at bounding box center [287, 78] width 84 height 32
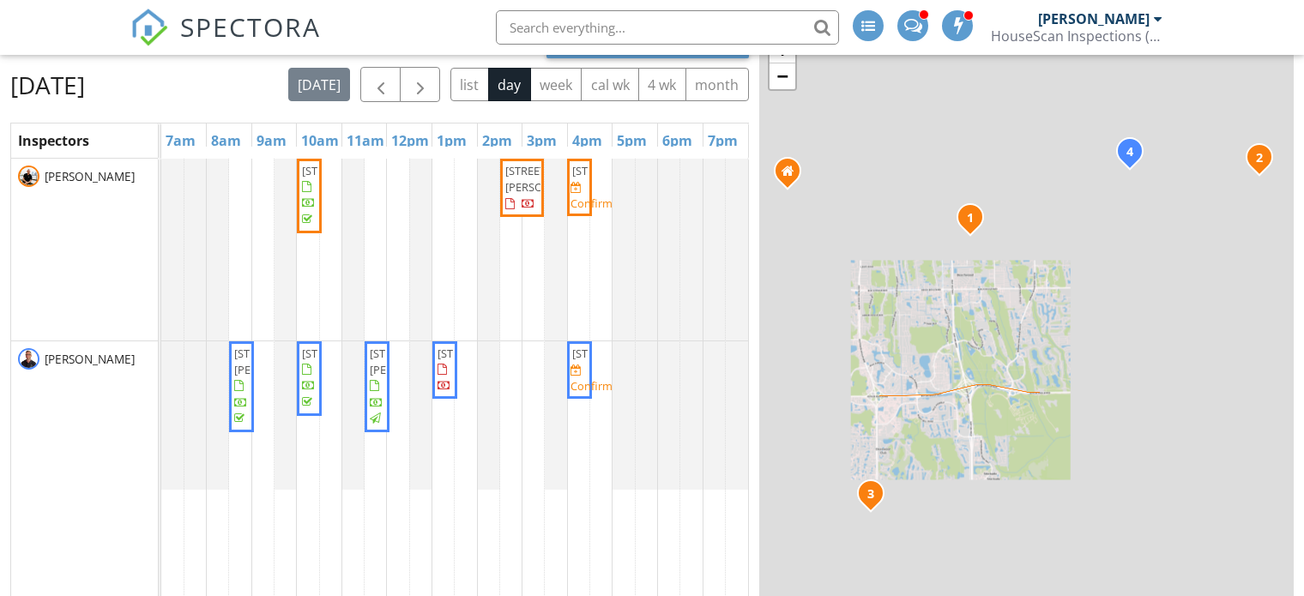
scroll to position [172, 0]
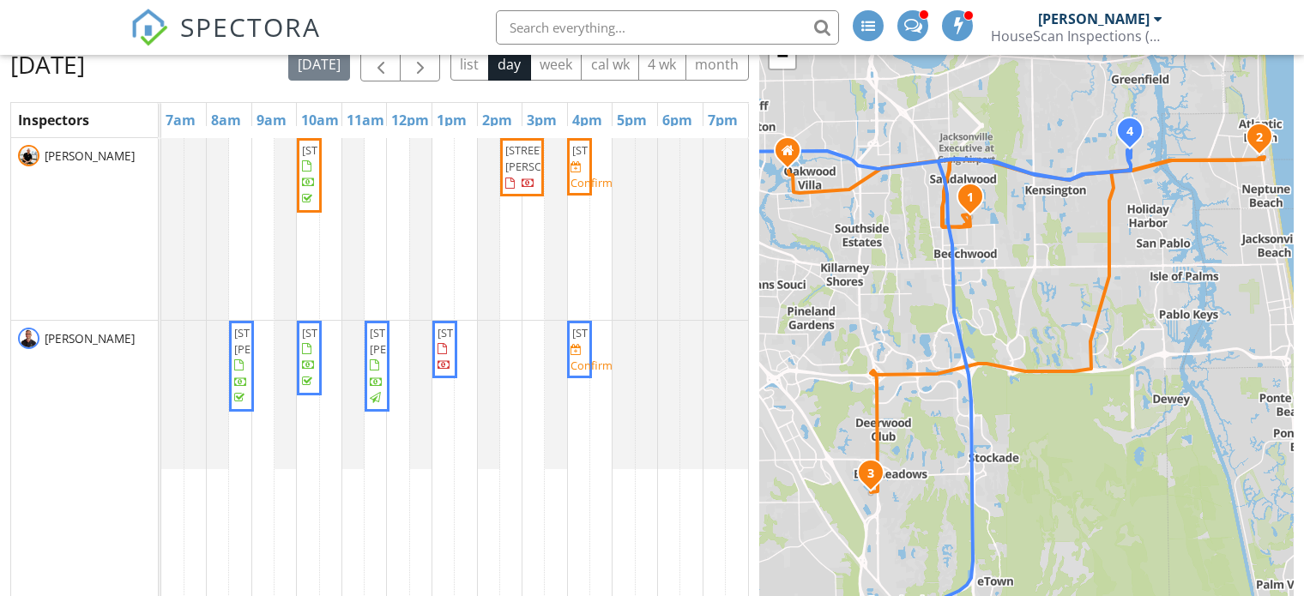
click at [582, 341] on span "[STREET_ADDRESS]" at bounding box center [620, 332] width 96 height 15
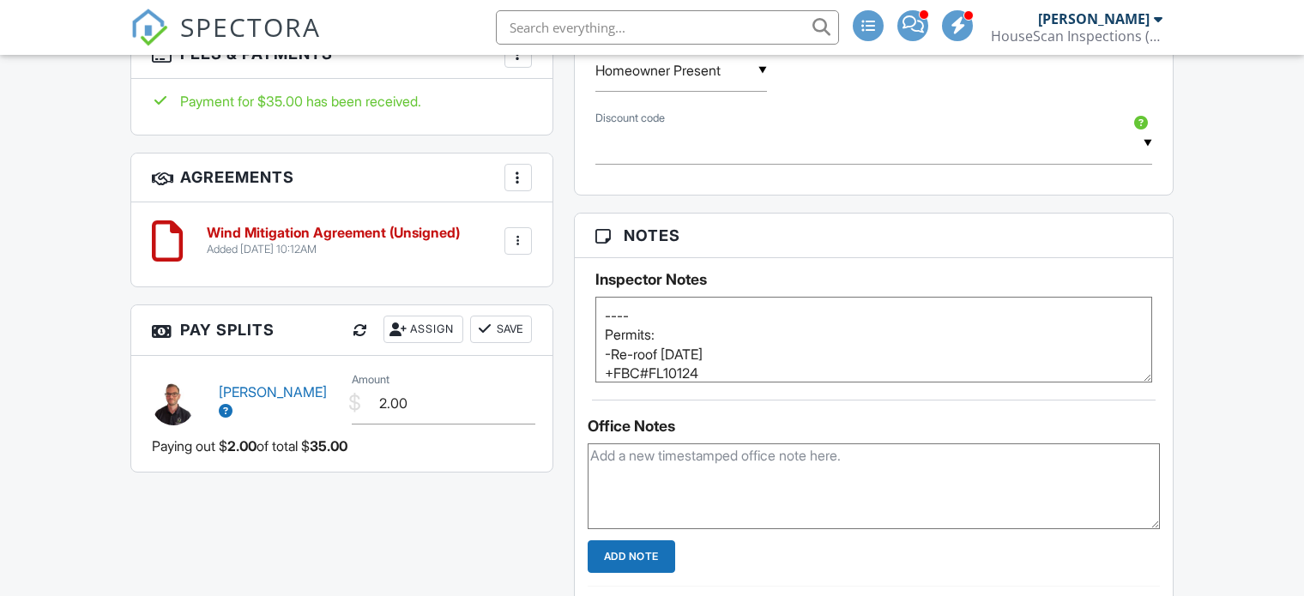
click at [258, 21] on span "SPECTORA" at bounding box center [250, 27] width 141 height 36
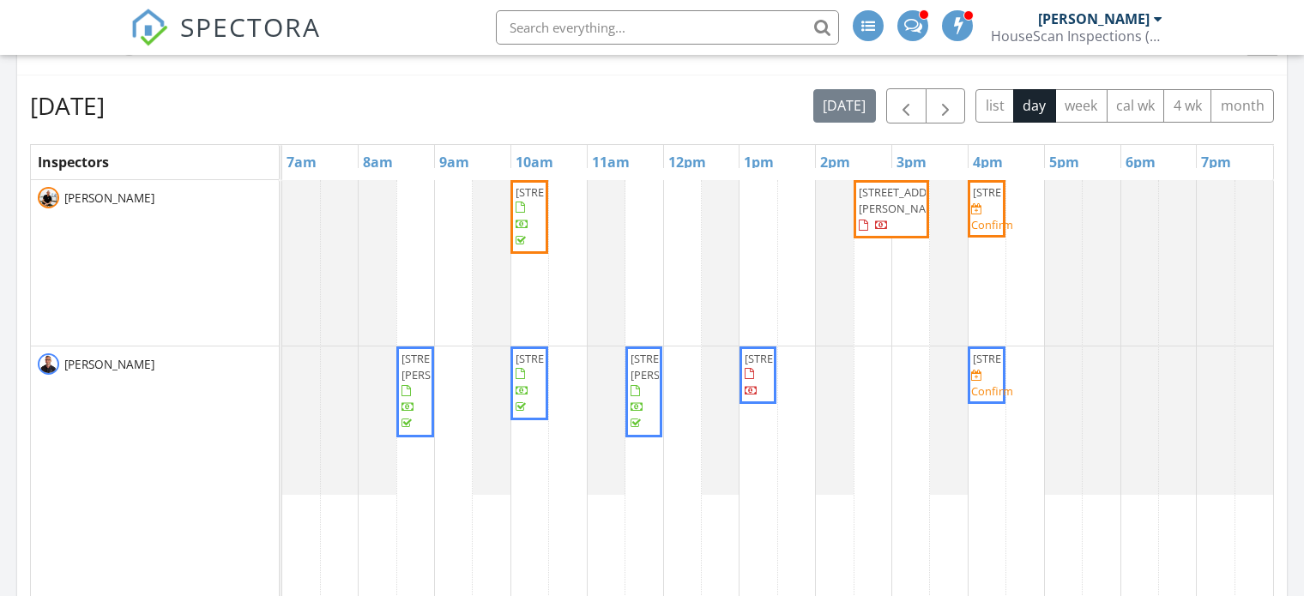
scroll to position [687, 0]
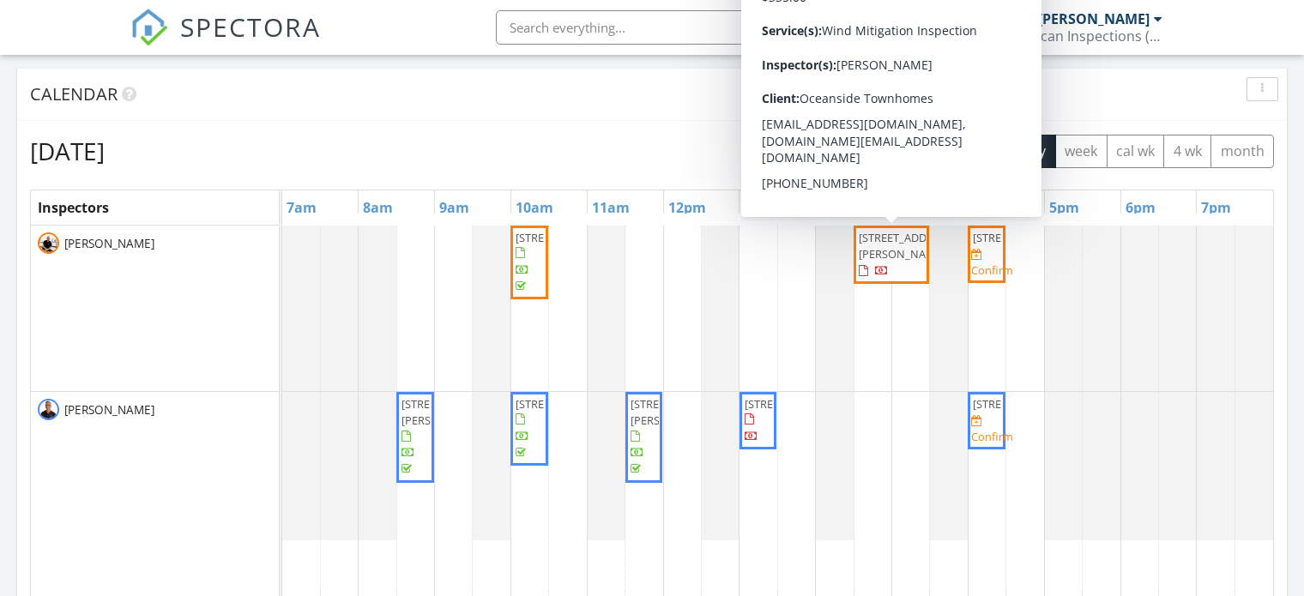
click at [893, 262] on span "[STREET_ADDRESS][PERSON_NAME]" at bounding box center [907, 246] width 96 height 32
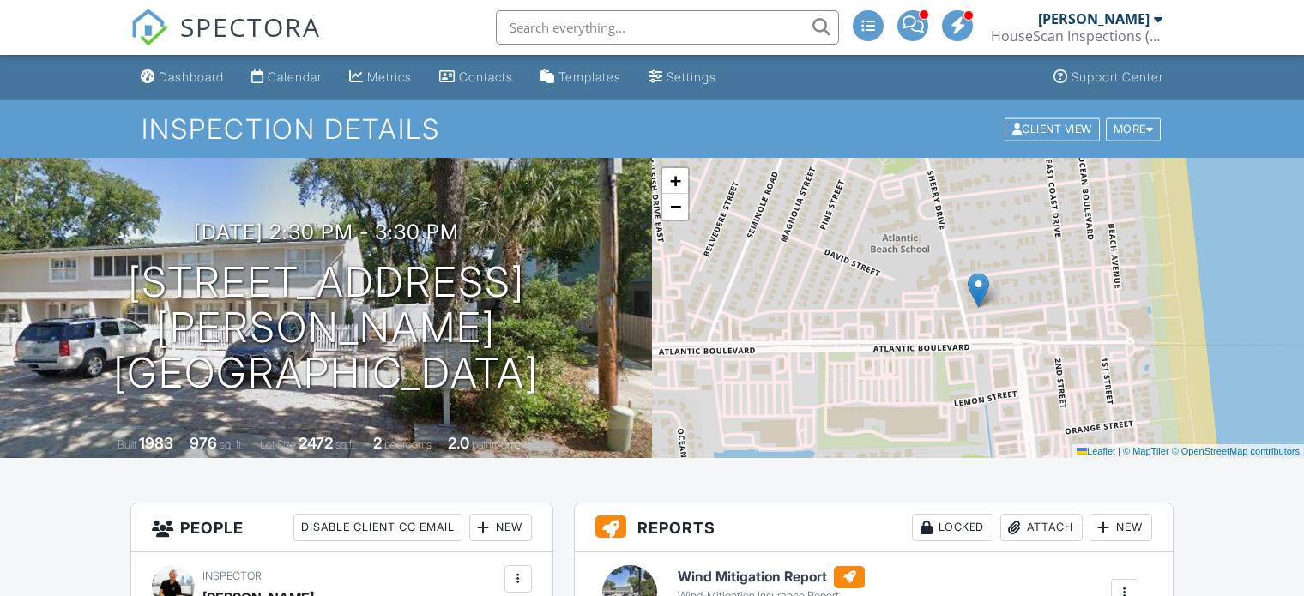
click at [219, 21] on span "SPECTORA" at bounding box center [250, 27] width 141 height 36
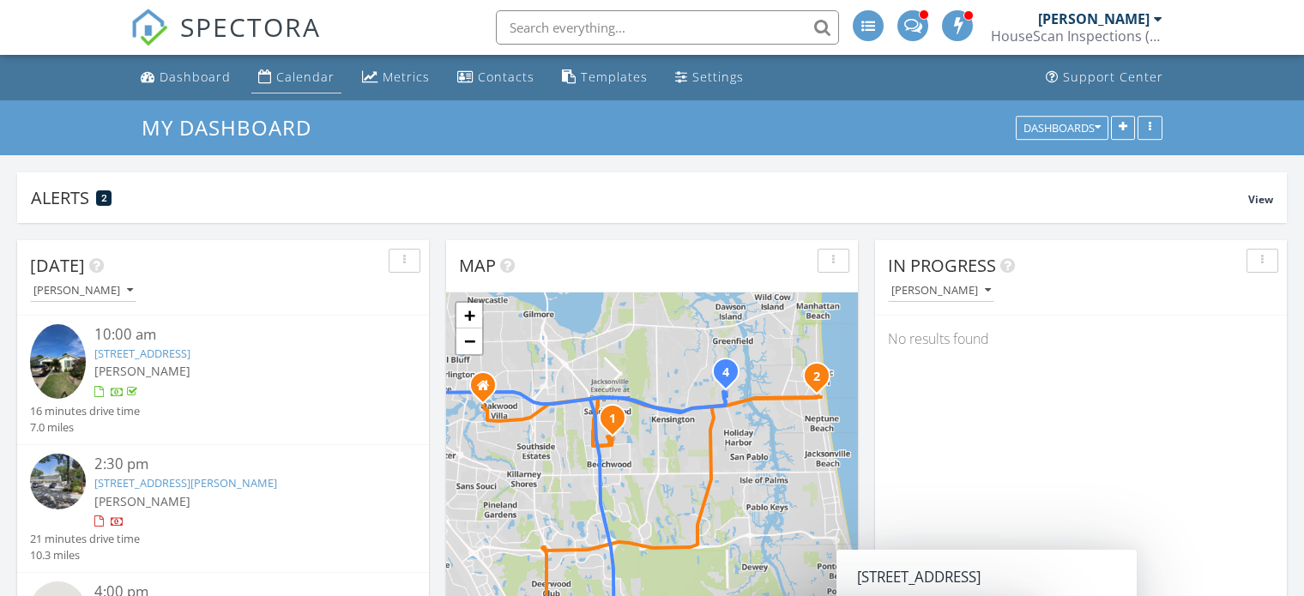
click at [312, 72] on div "Calendar" at bounding box center [305, 77] width 58 height 16
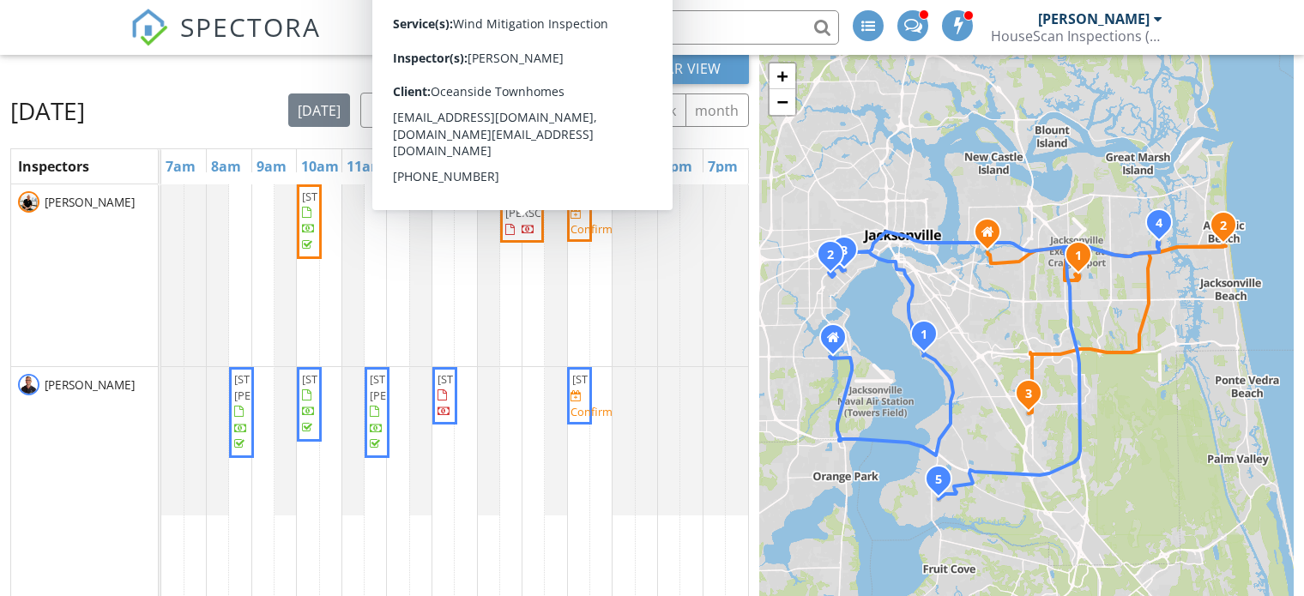
scroll to position [172, 0]
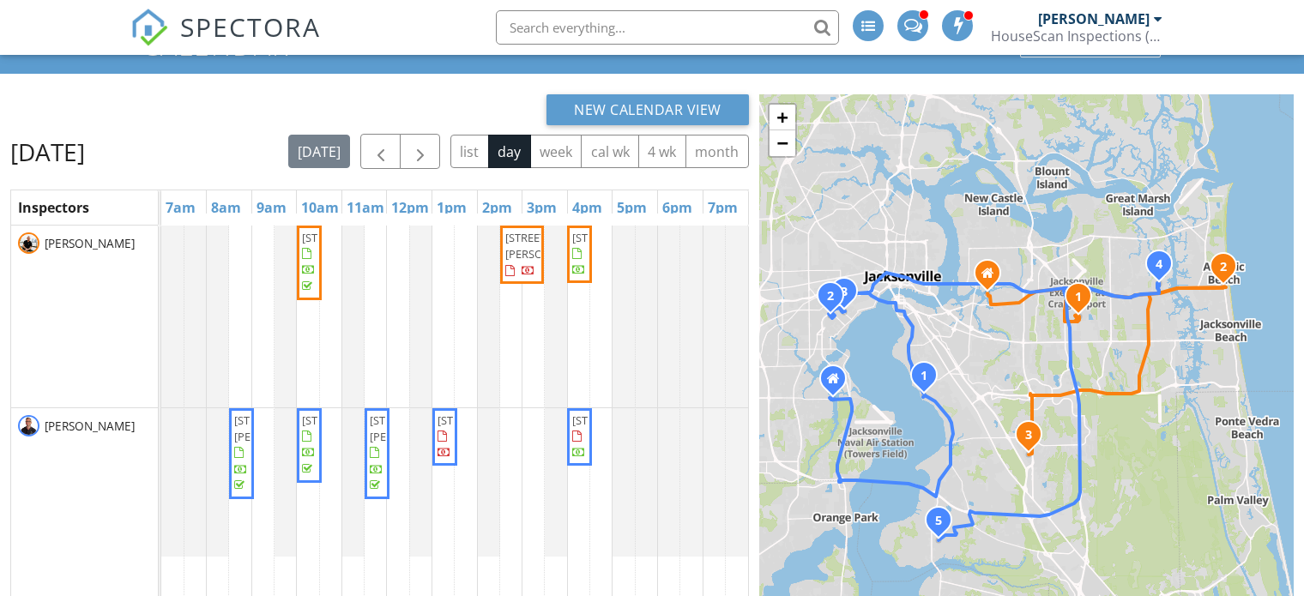
scroll to position [86, 0]
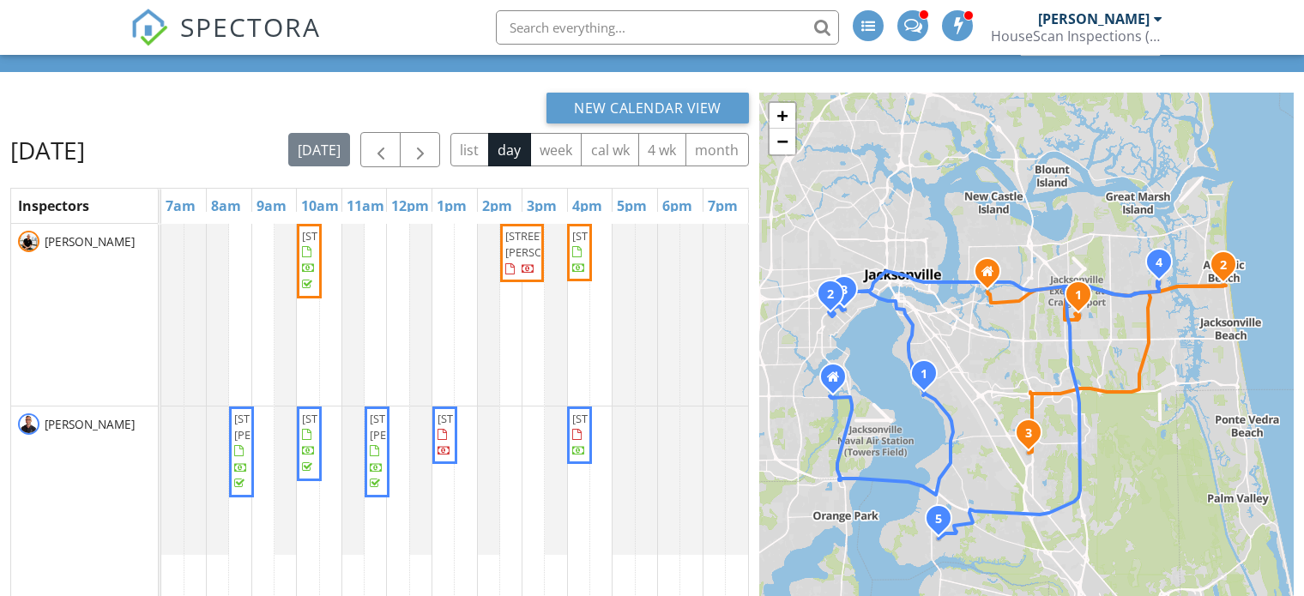
click at [525, 279] on span "[STREET_ADDRESS][PERSON_NAME]" at bounding box center [522, 253] width 37 height 51
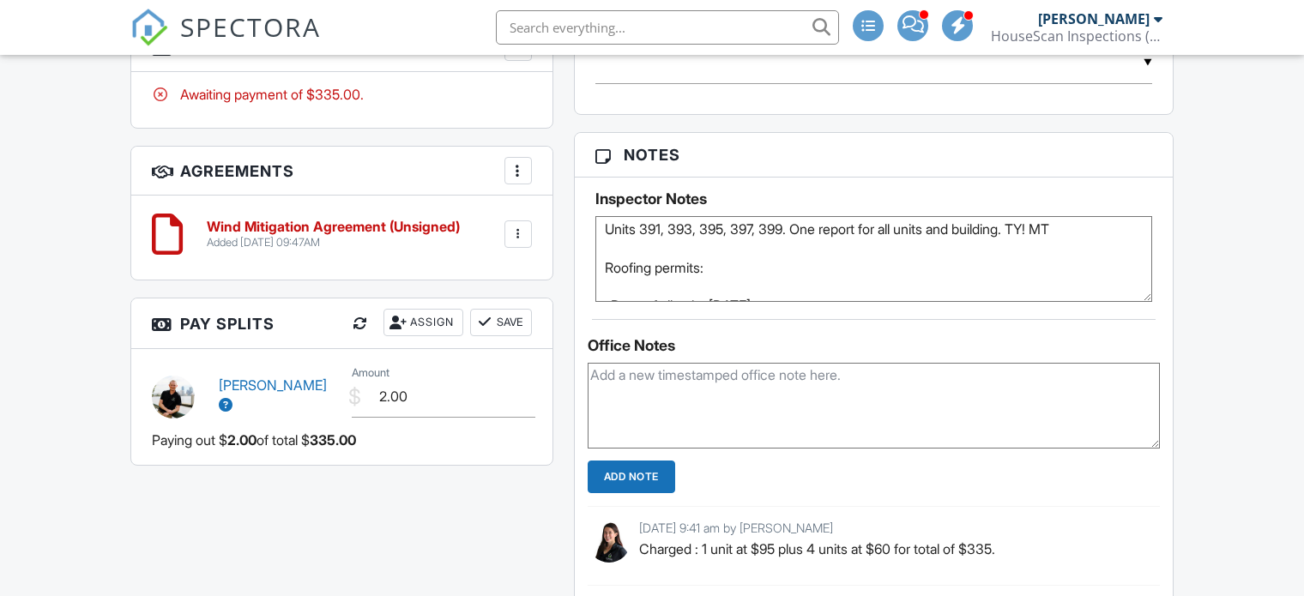
scroll to position [86, 0]
drag, startPoint x: 625, startPoint y: 281, endPoint x: 613, endPoint y: 259, distance: 25.3
click at [620, 264] on textarea "---- This is for Debbie Tufts, she owns 391 and 397. Unit 395 did have a leak b…" at bounding box center [874, 259] width 557 height 86
click at [802, 277] on textarea "---- This is for Debbie Tufts, she owns 391 and 397. Unit 395 did have a leak b…" at bounding box center [874, 259] width 557 height 86
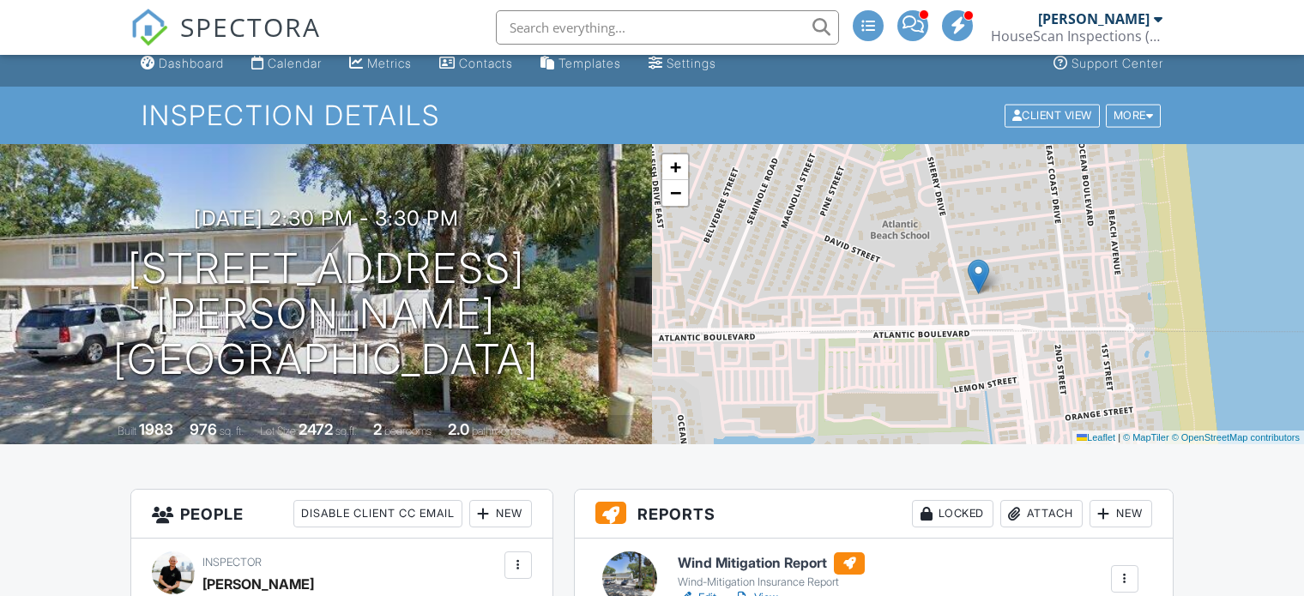
scroll to position [0, 0]
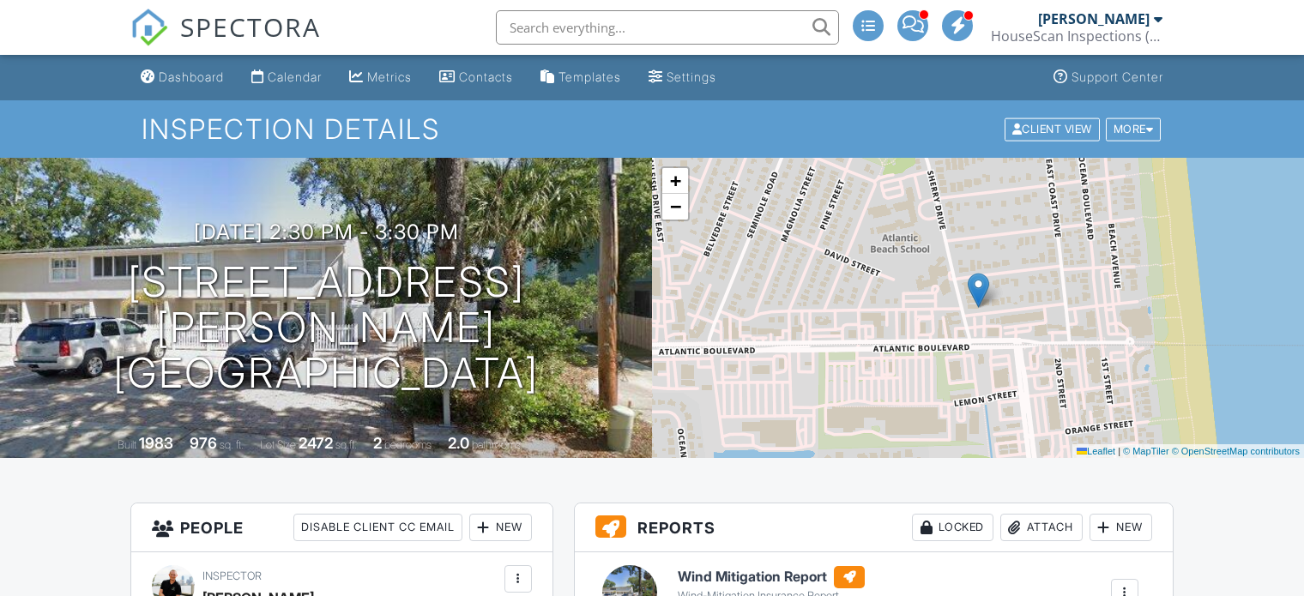
click at [220, 28] on span "SPECTORA" at bounding box center [250, 27] width 141 height 36
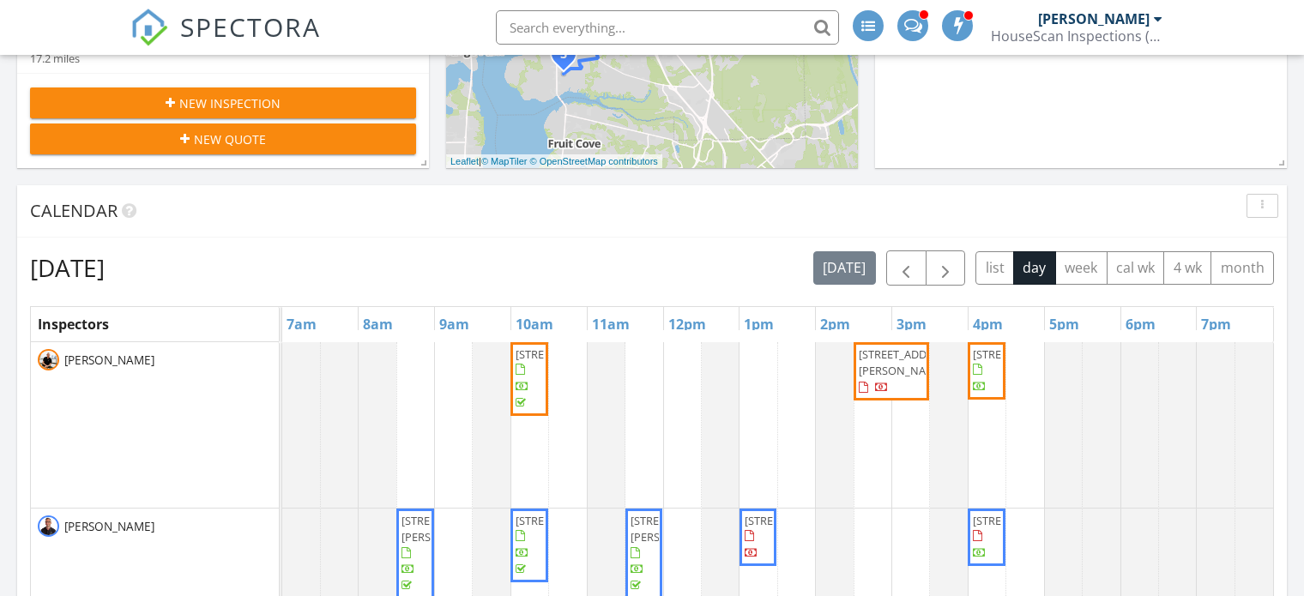
scroll to position [601, 0]
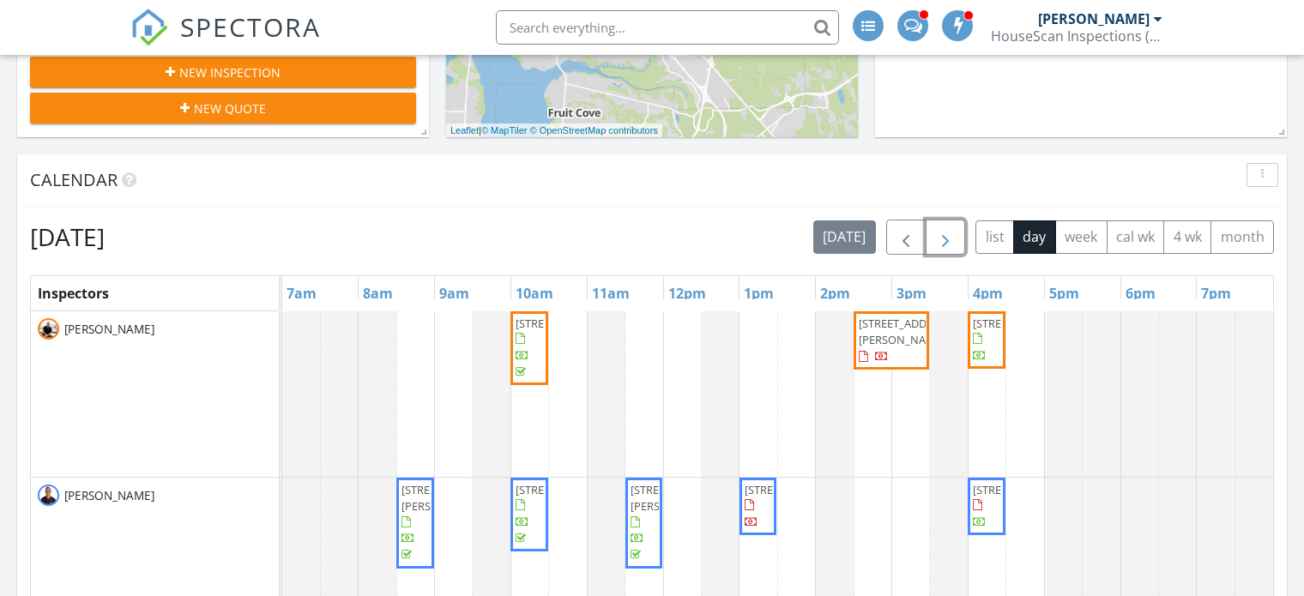
click at [956, 233] on span "button" at bounding box center [945, 237] width 21 height 21
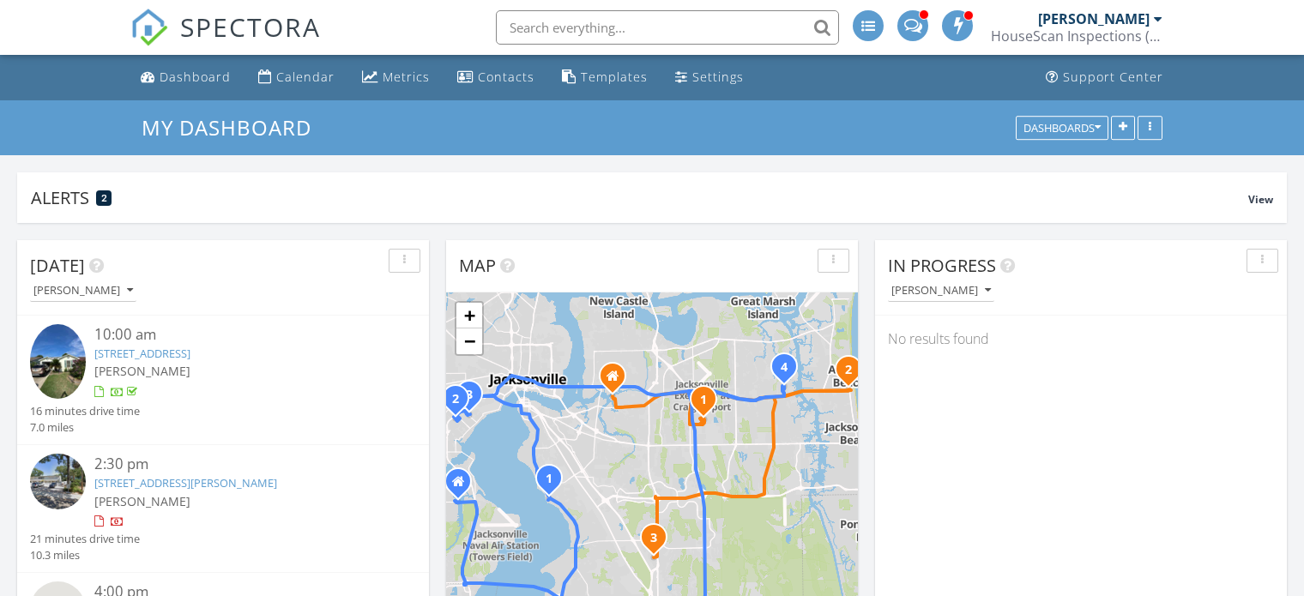
scroll to position [0, 0]
click at [301, 67] on link "Calendar" at bounding box center [296, 78] width 90 height 32
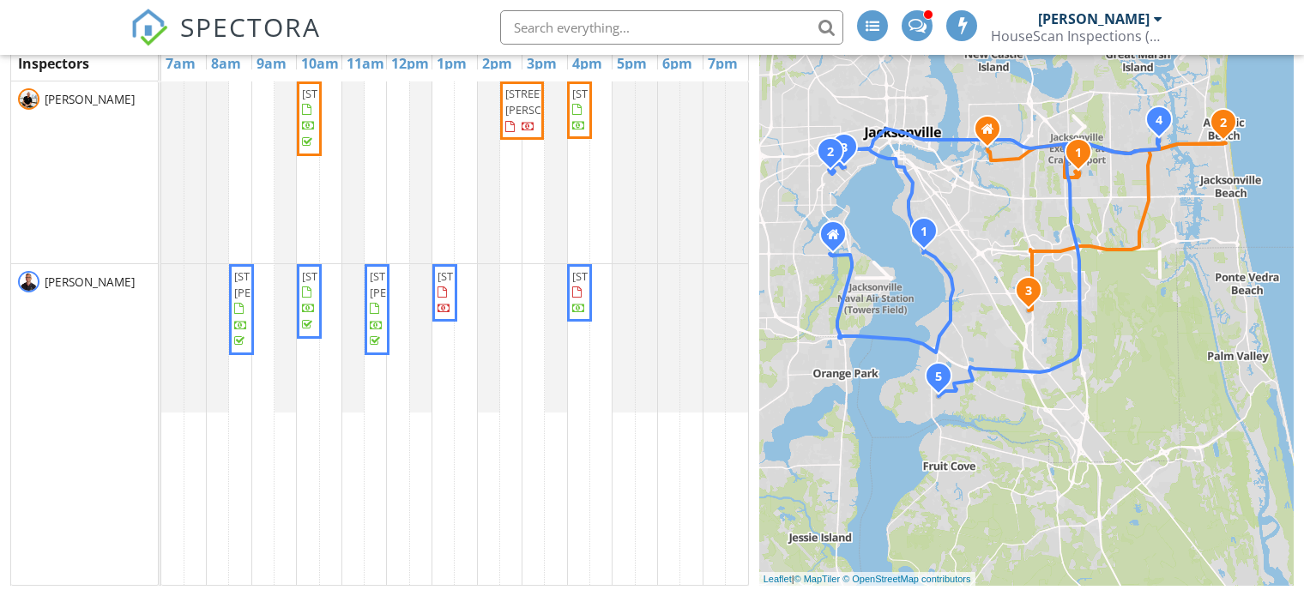
scroll to position [57, 0]
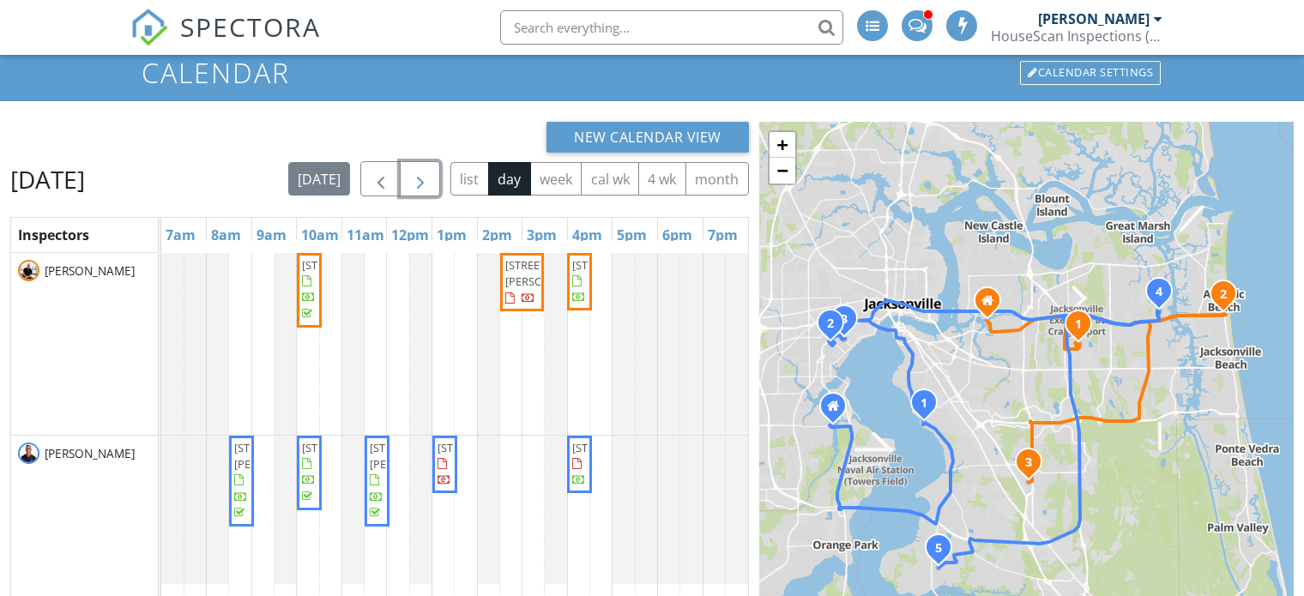
click at [431, 186] on span "button" at bounding box center [420, 179] width 21 height 21
